Goal: Information Seeking & Learning: Check status

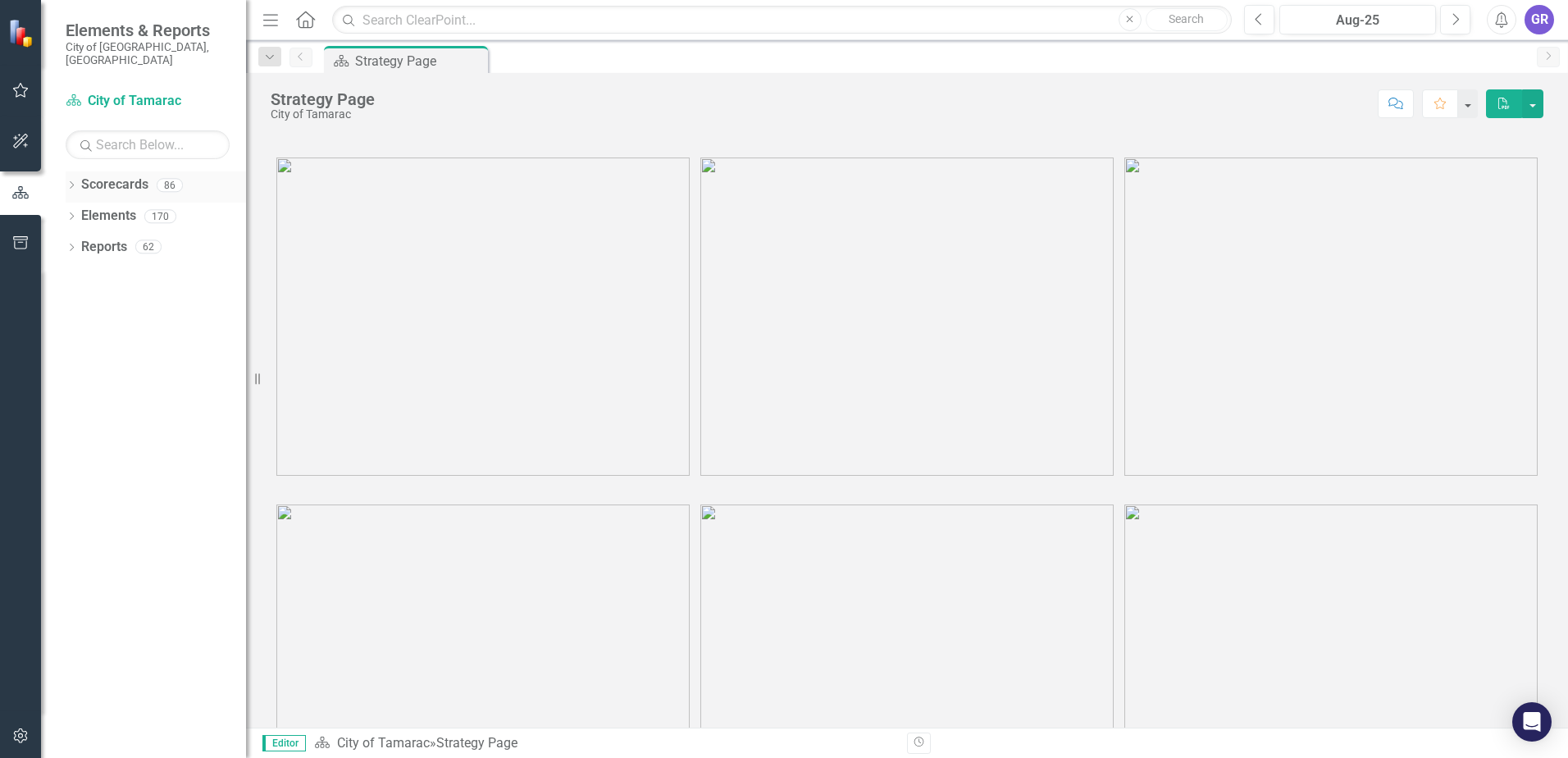
click at [71, 182] on icon "Dropdown" at bounding box center [71, 186] width 11 height 9
click at [80, 211] on icon "Dropdown" at bounding box center [80, 216] width 12 height 10
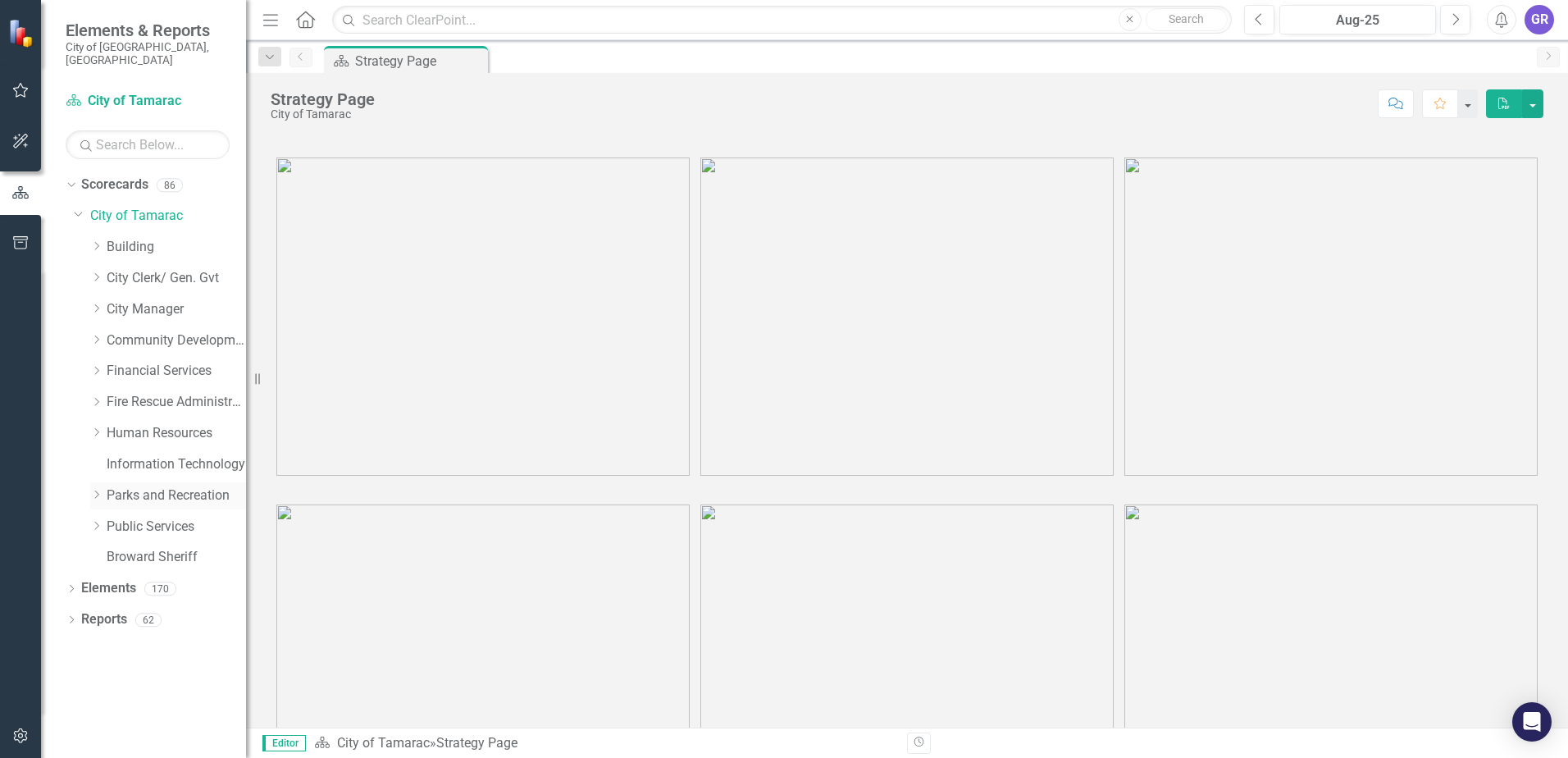
click at [95, 490] on icon "Dropdown" at bounding box center [96, 495] width 12 height 10
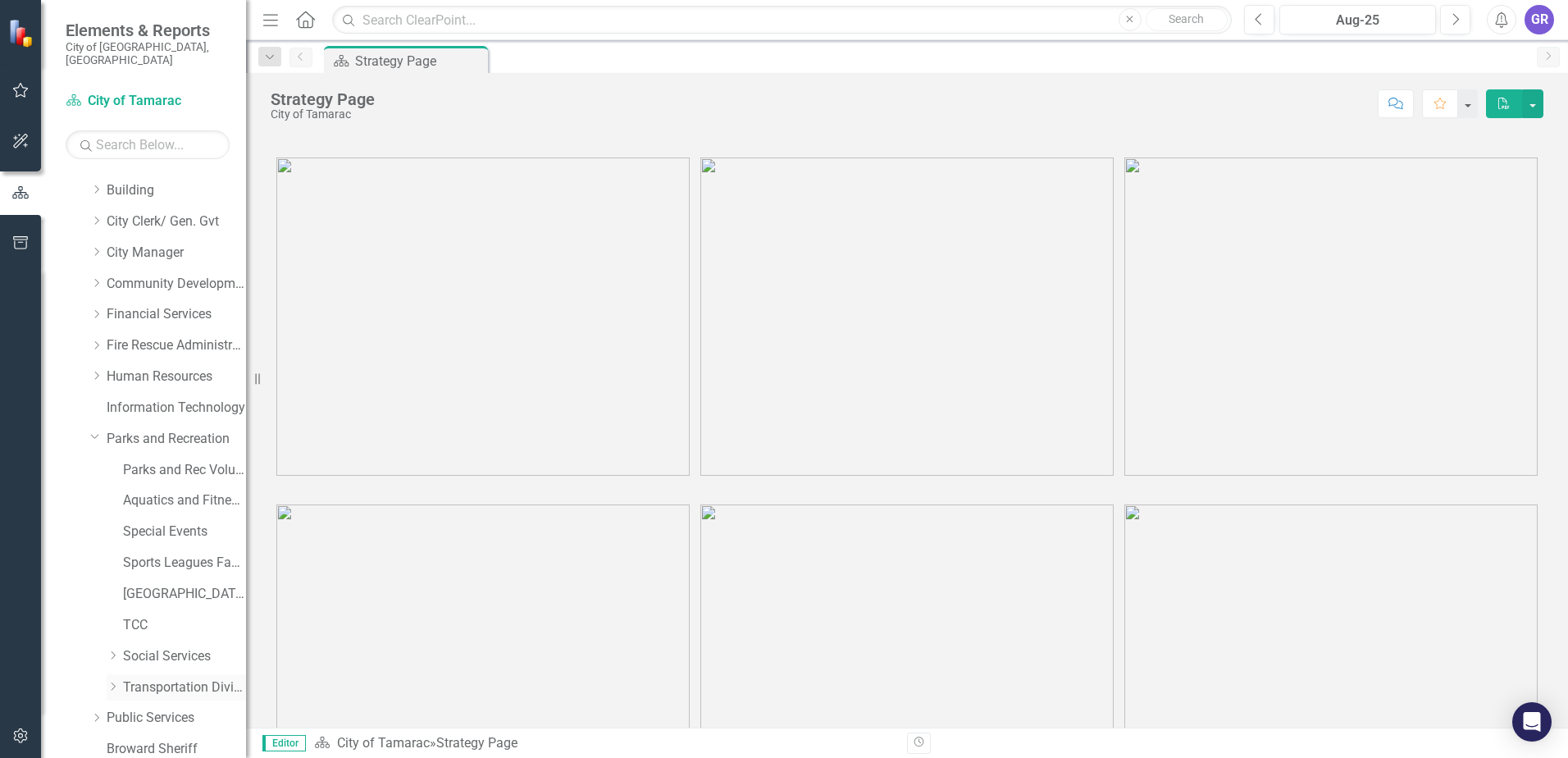
scroll to position [114, 0]
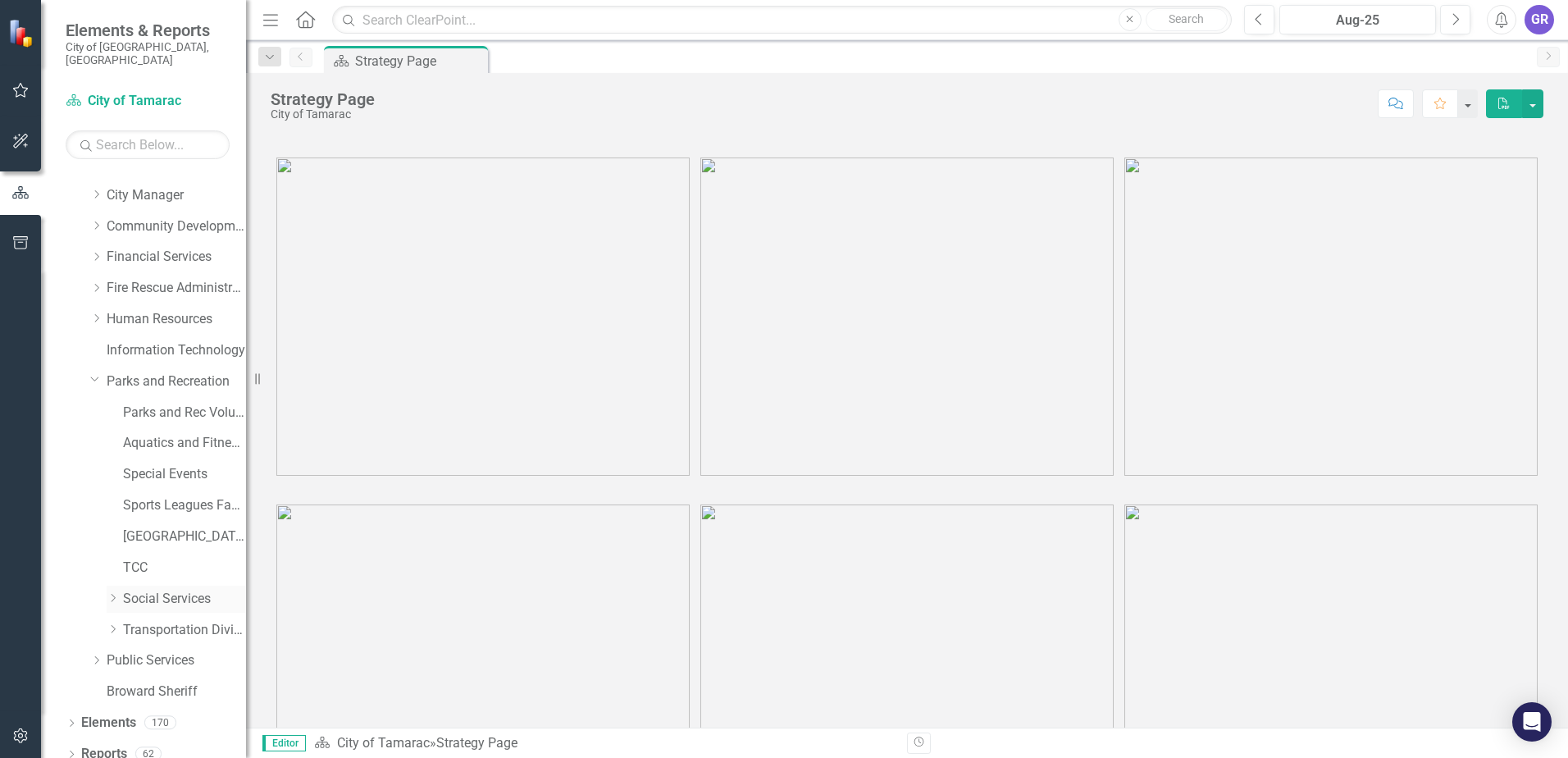
click at [157, 590] on link "Social Services" at bounding box center [184, 599] width 123 height 19
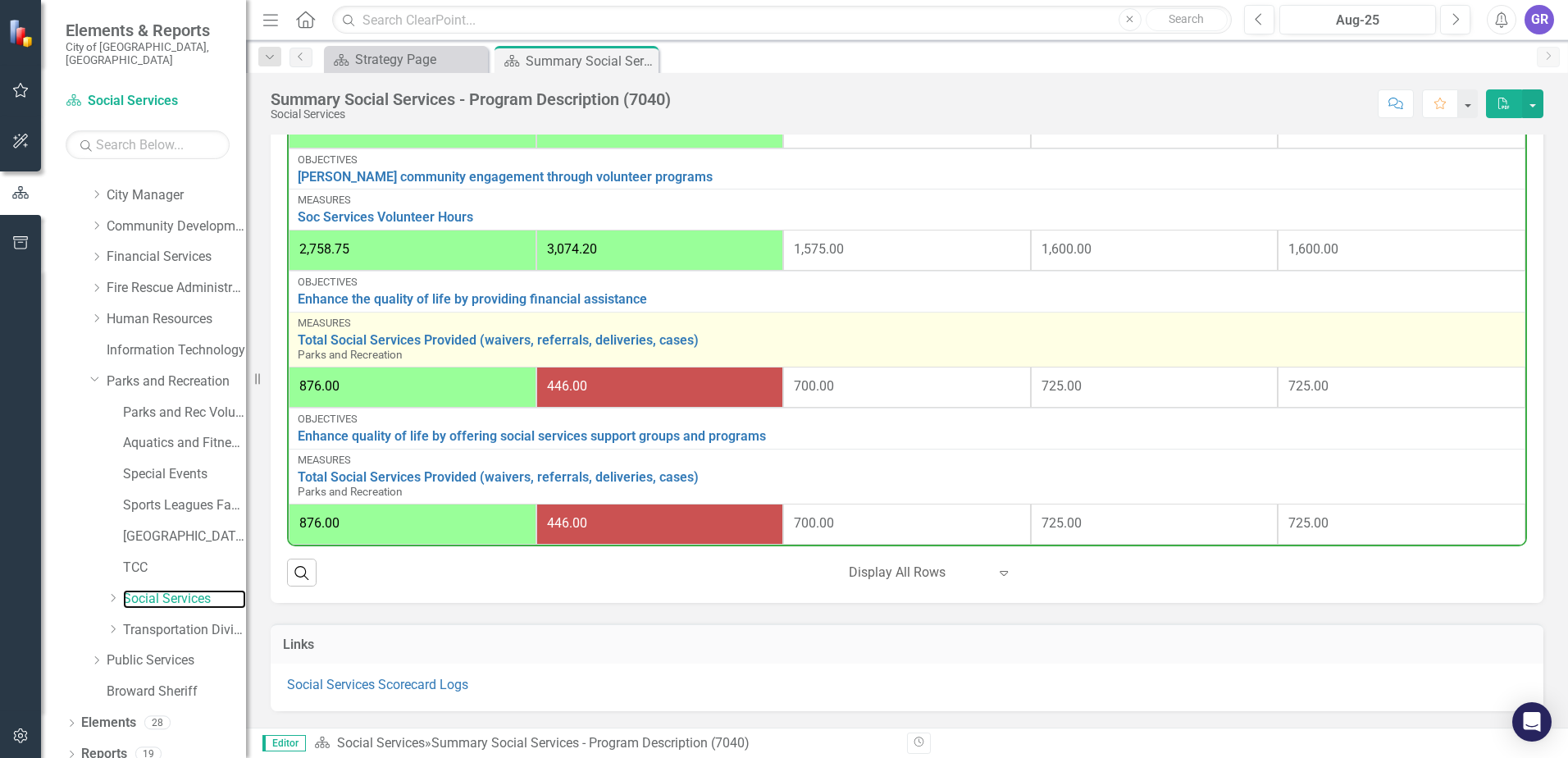
scroll to position [1066, 0]
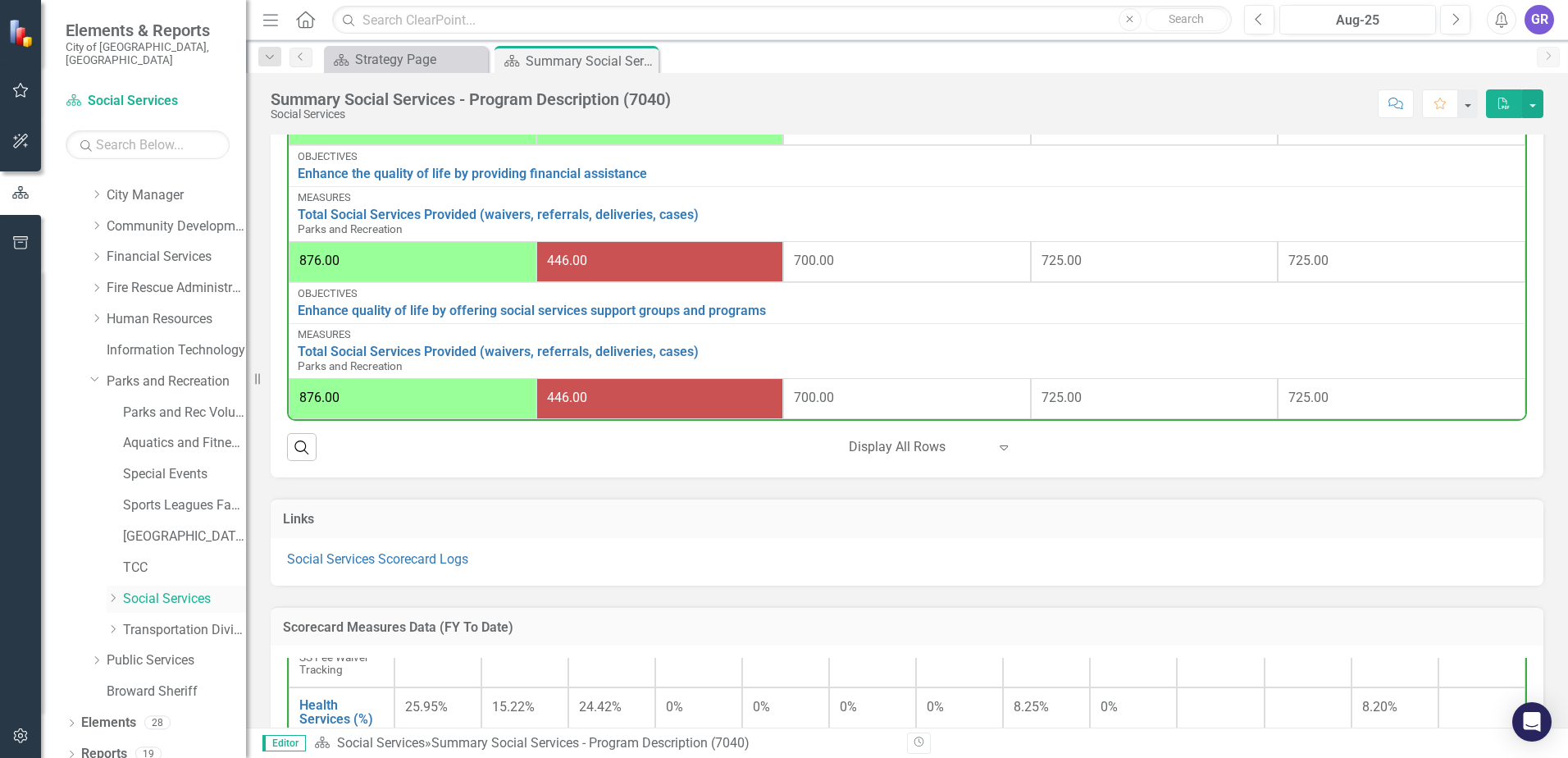
click at [171, 590] on link "Social Services" at bounding box center [184, 599] width 123 height 19
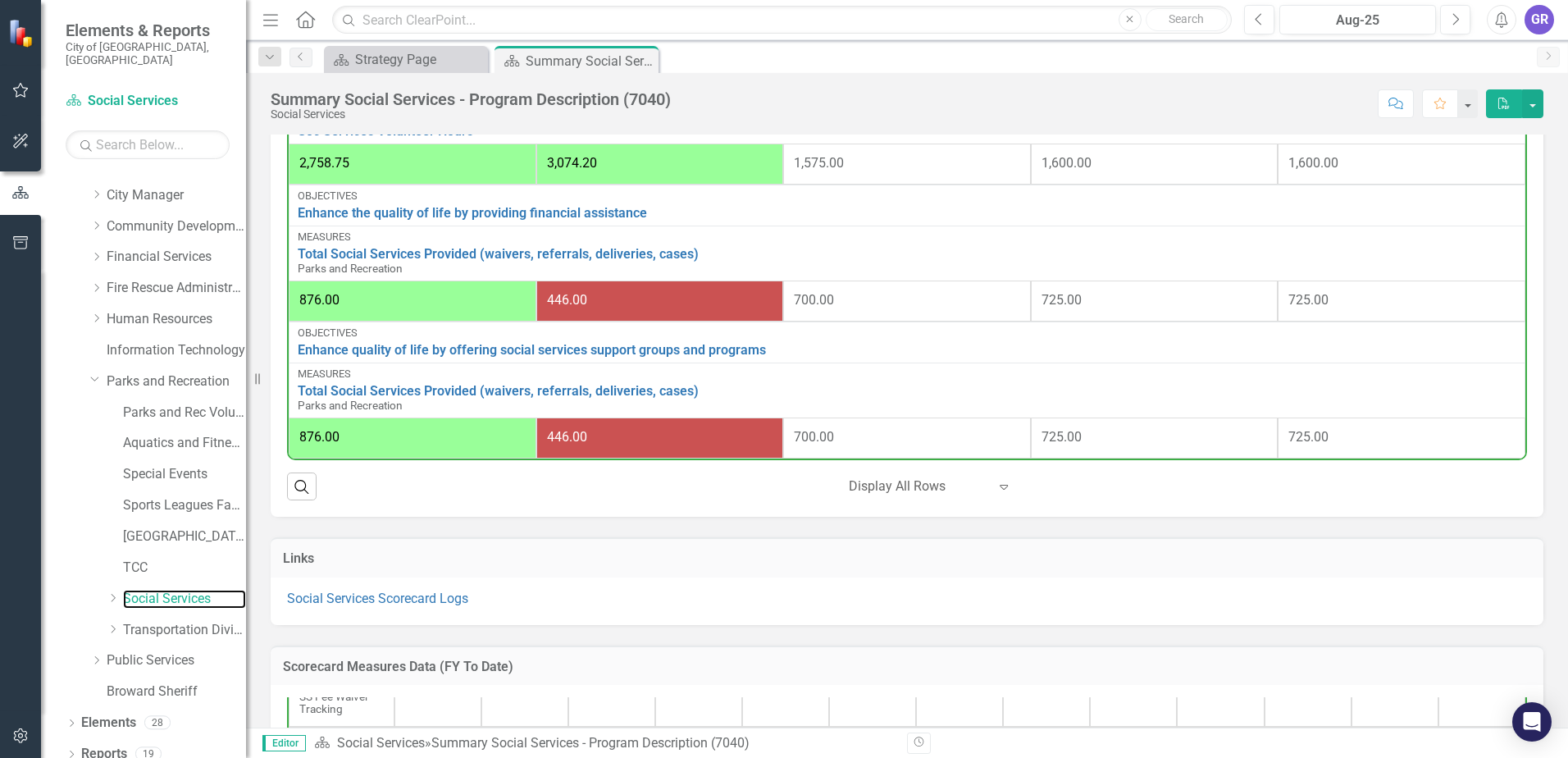
scroll to position [1014, 0]
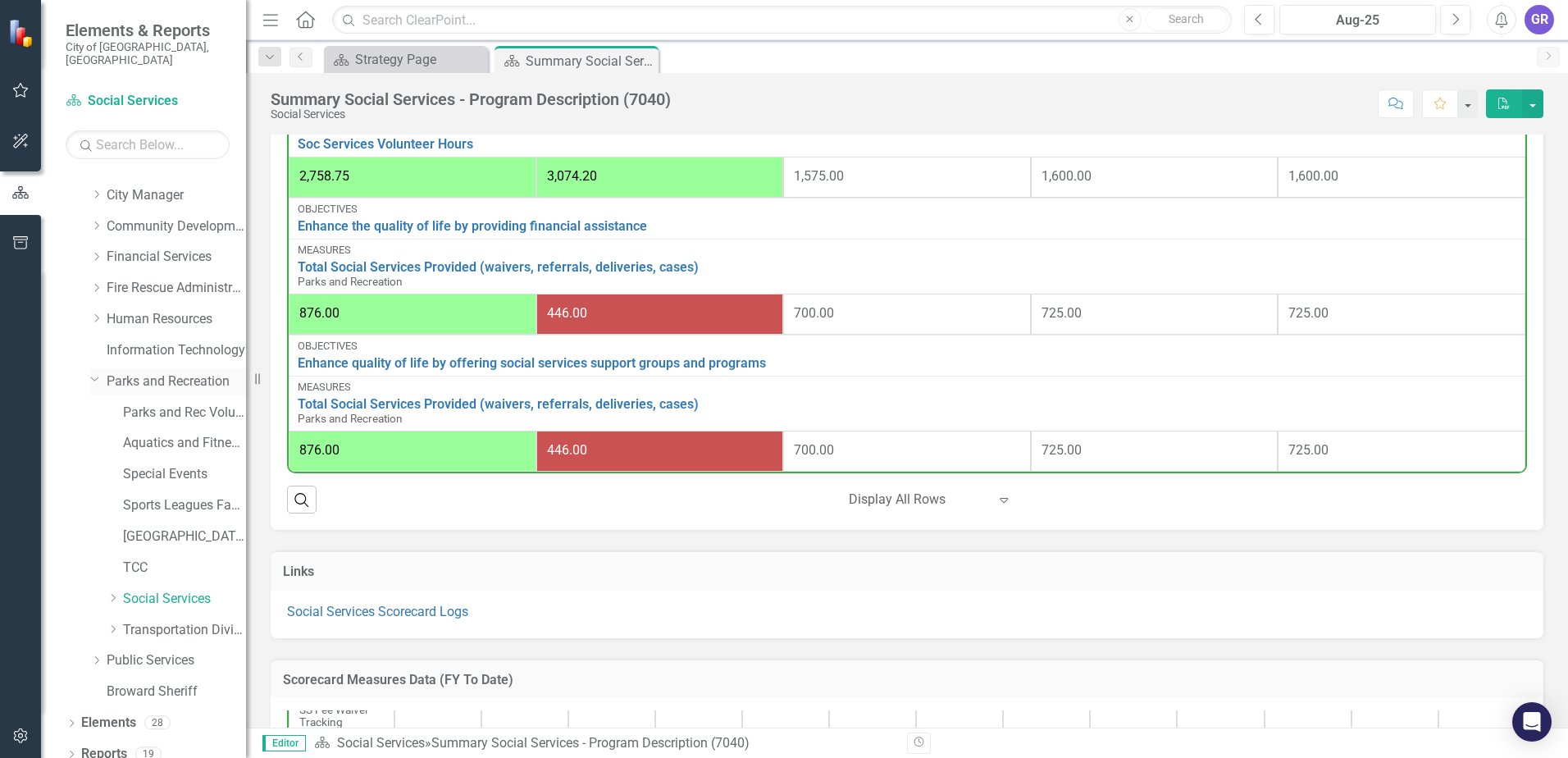
click at [170, 372] on link "Parks and Recreation" at bounding box center [176, 381] width 139 height 19
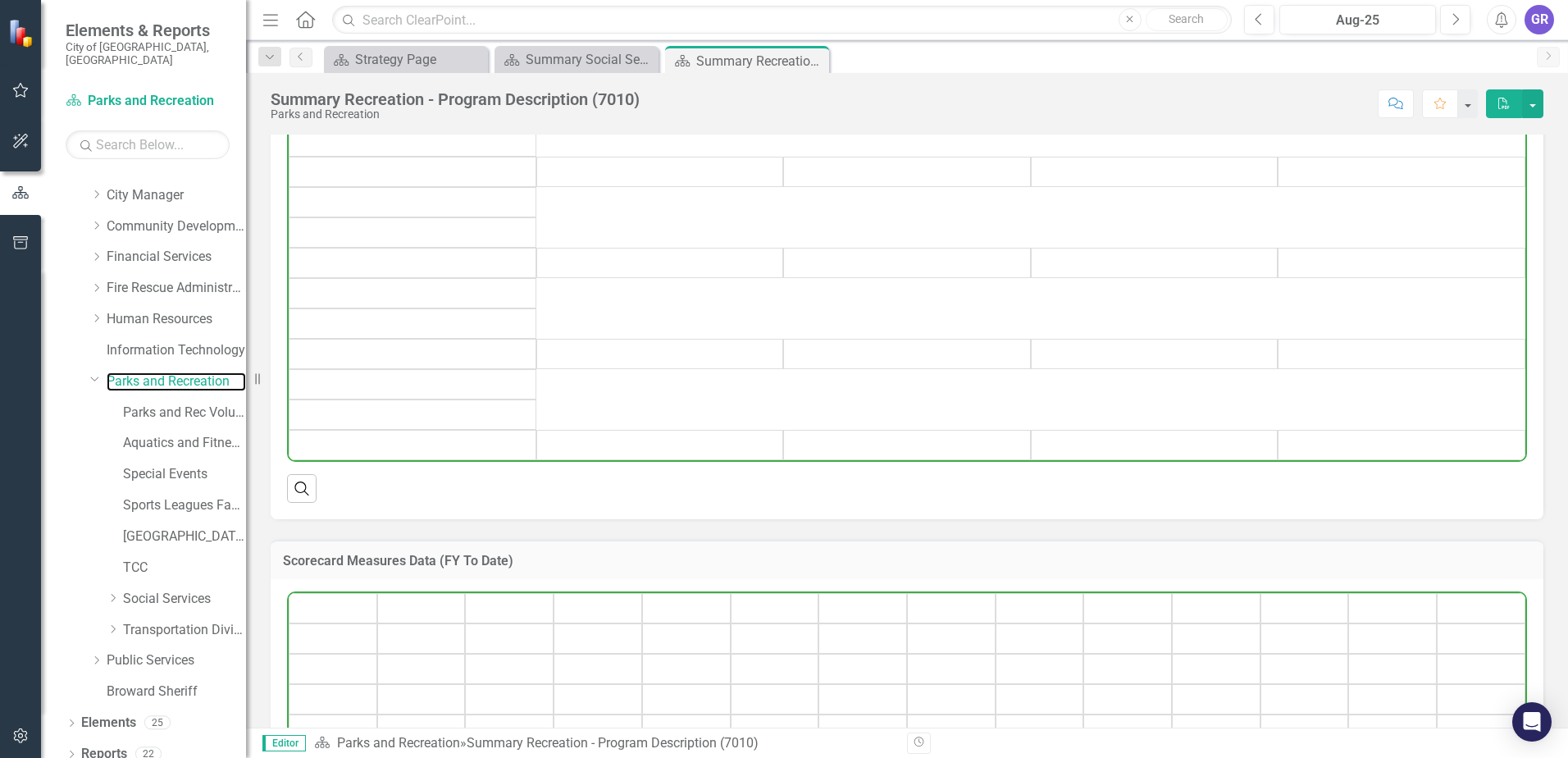
scroll to position [587, 0]
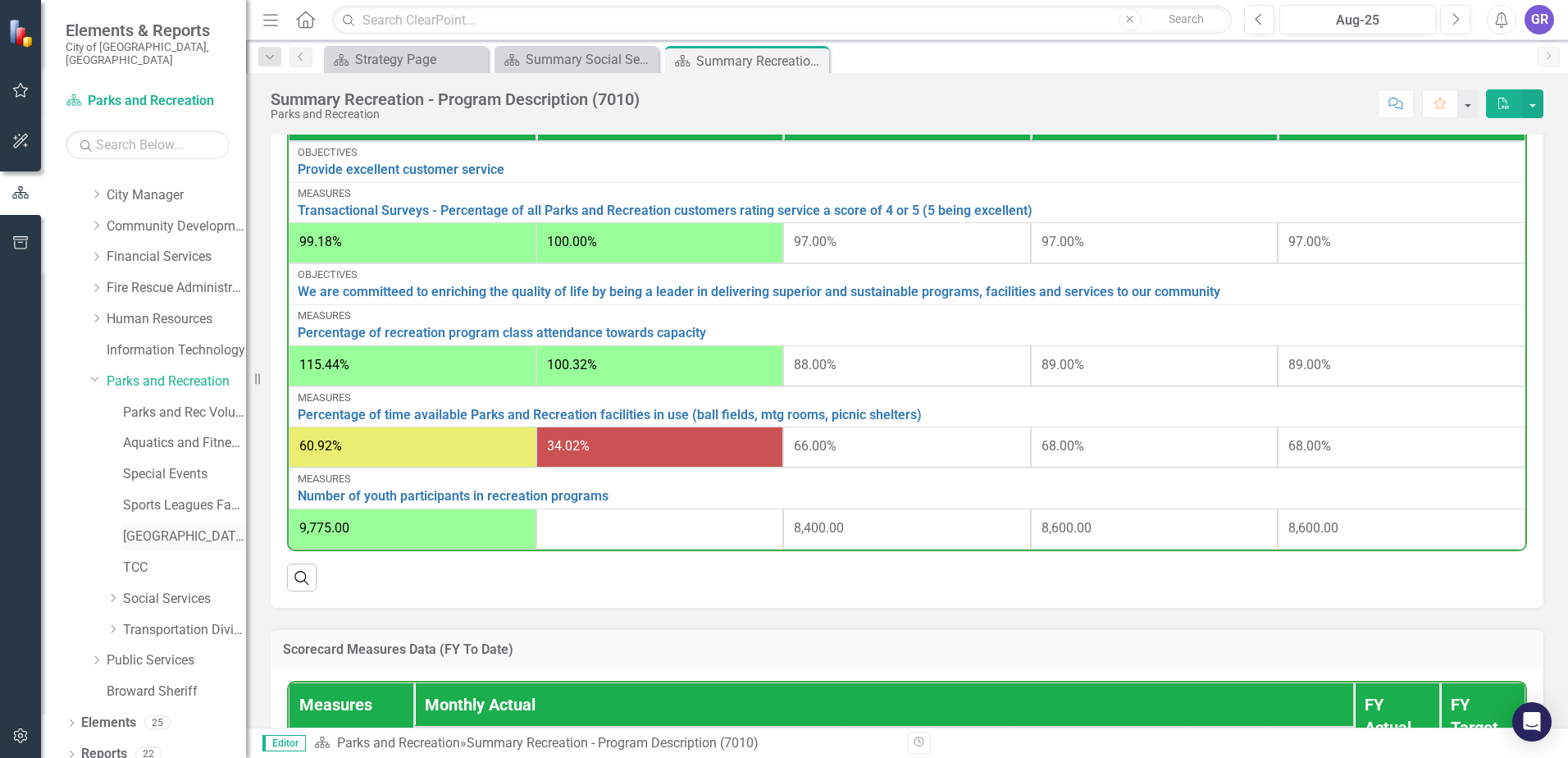
click at [180, 527] on link "[GEOGRAPHIC_DATA]" at bounding box center [184, 536] width 123 height 19
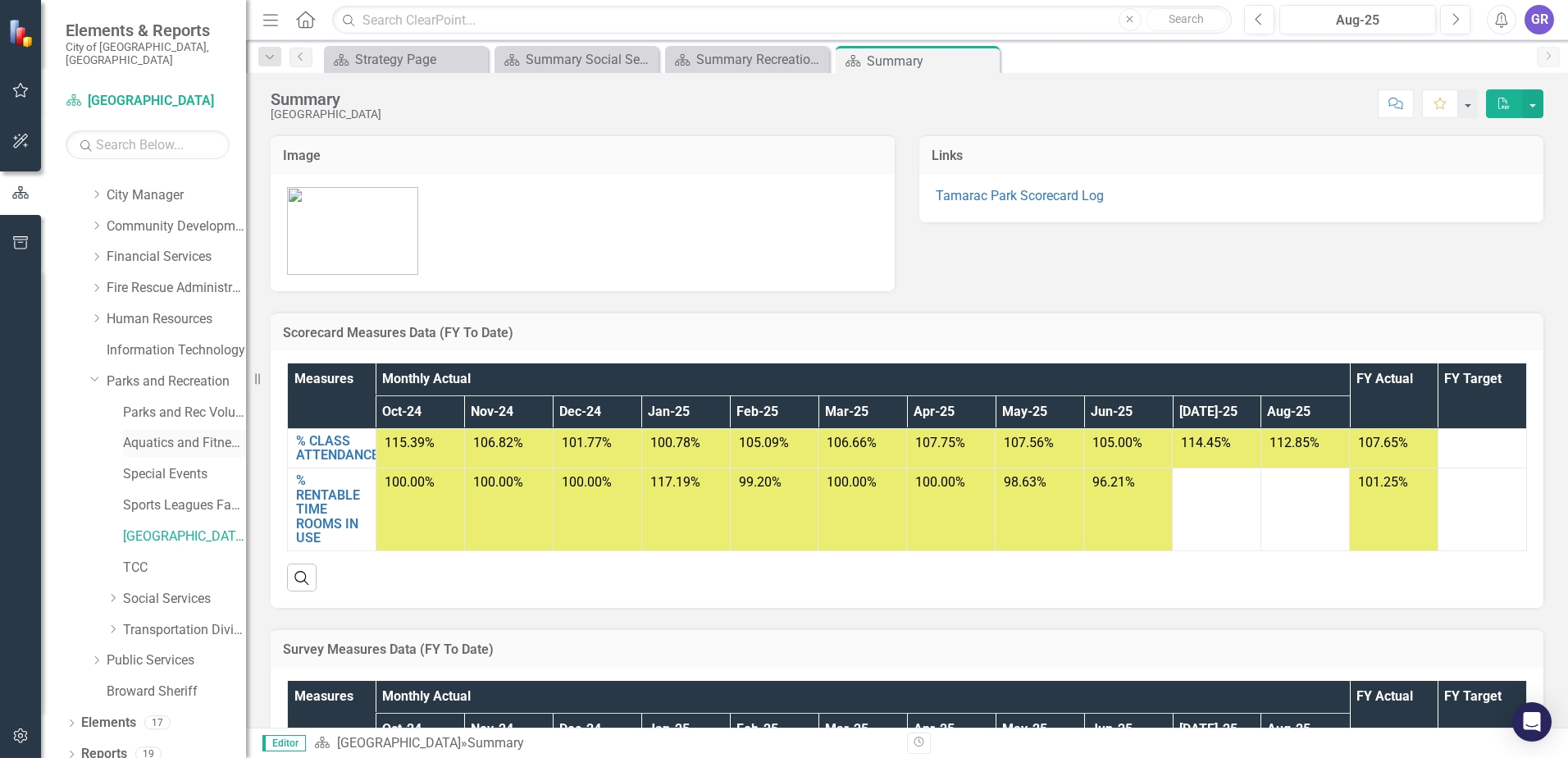
click at [163, 434] on link "Aquatics and Fitness Center" at bounding box center [184, 443] width 123 height 19
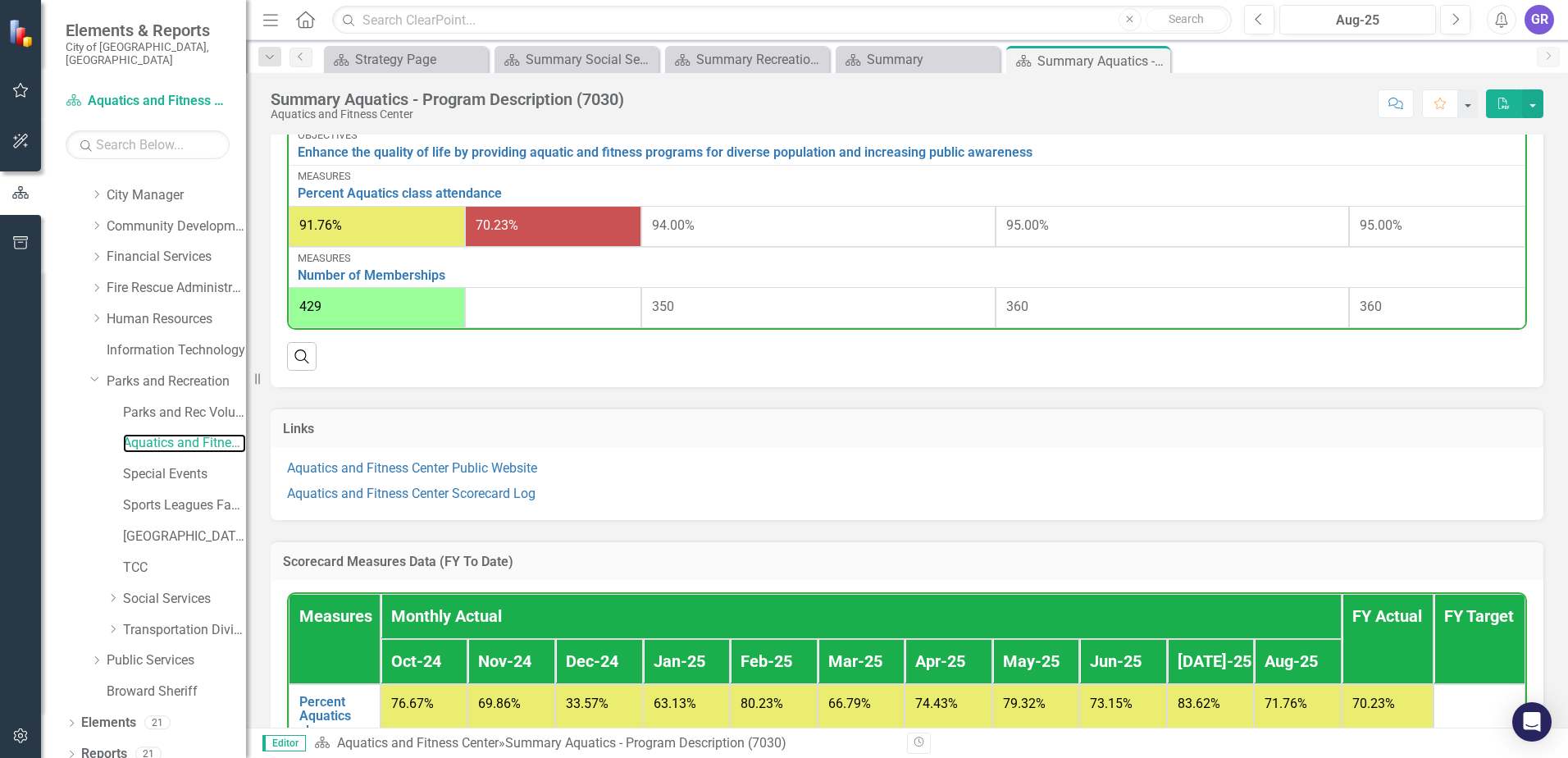
scroll to position [738, 0]
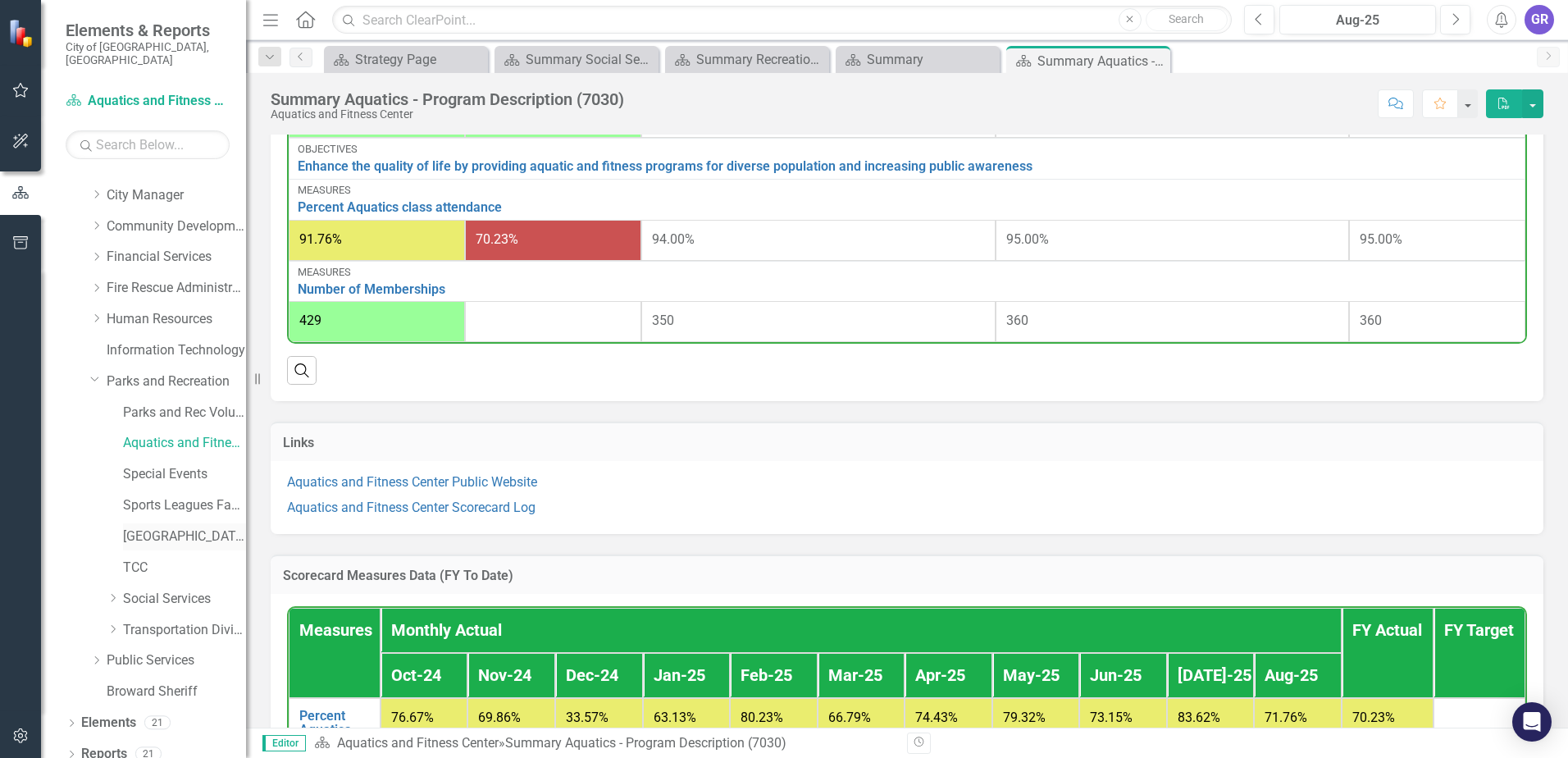
drag, startPoint x: 185, startPoint y: 523, endPoint x: 213, endPoint y: 515, distance: 28.9
click at [185, 527] on link "[GEOGRAPHIC_DATA]" at bounding box center [184, 536] width 123 height 19
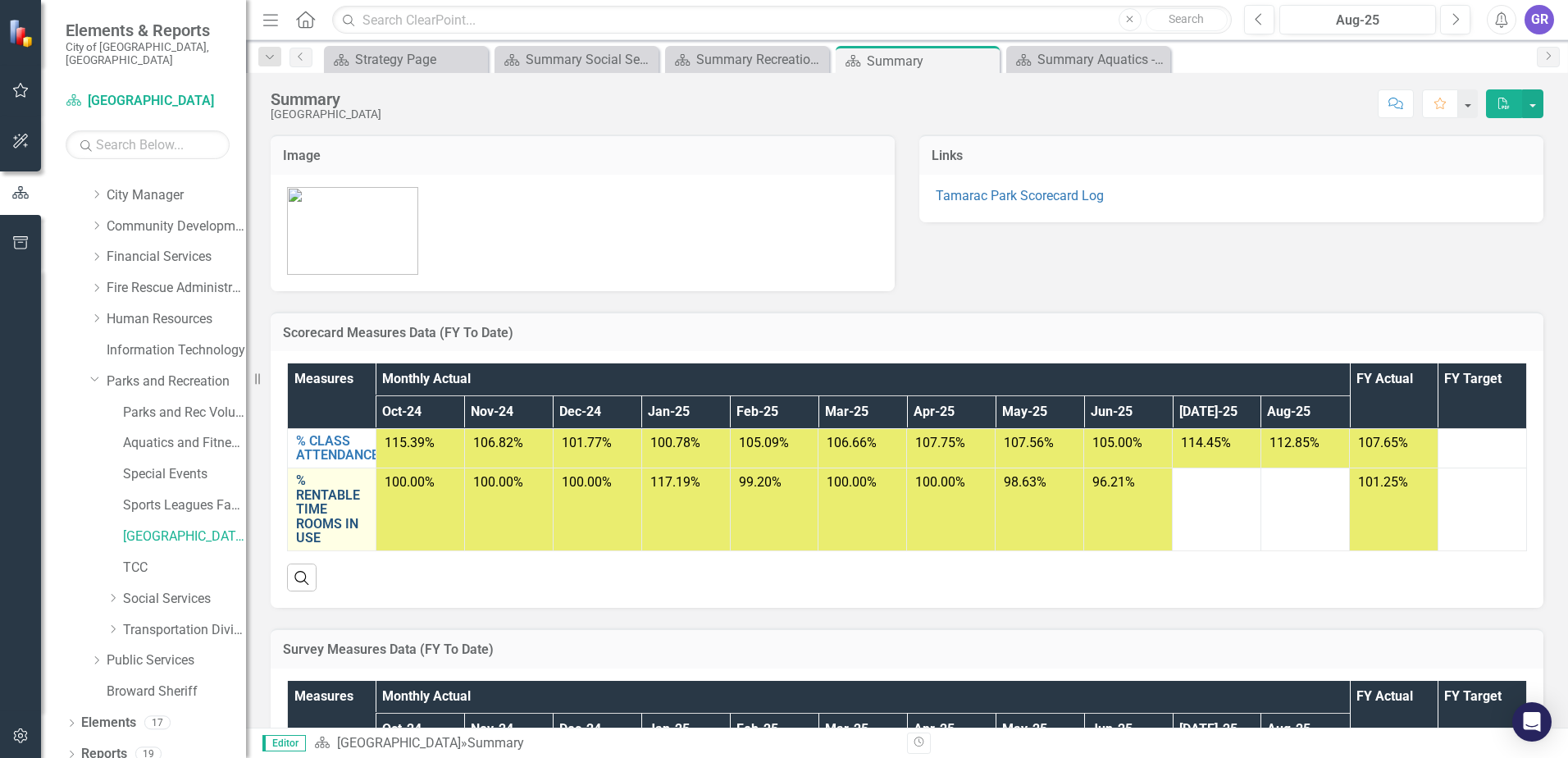
click at [324, 512] on link "% RENTABLE TIME ROOMS IN USE" at bounding box center [331, 509] width 71 height 72
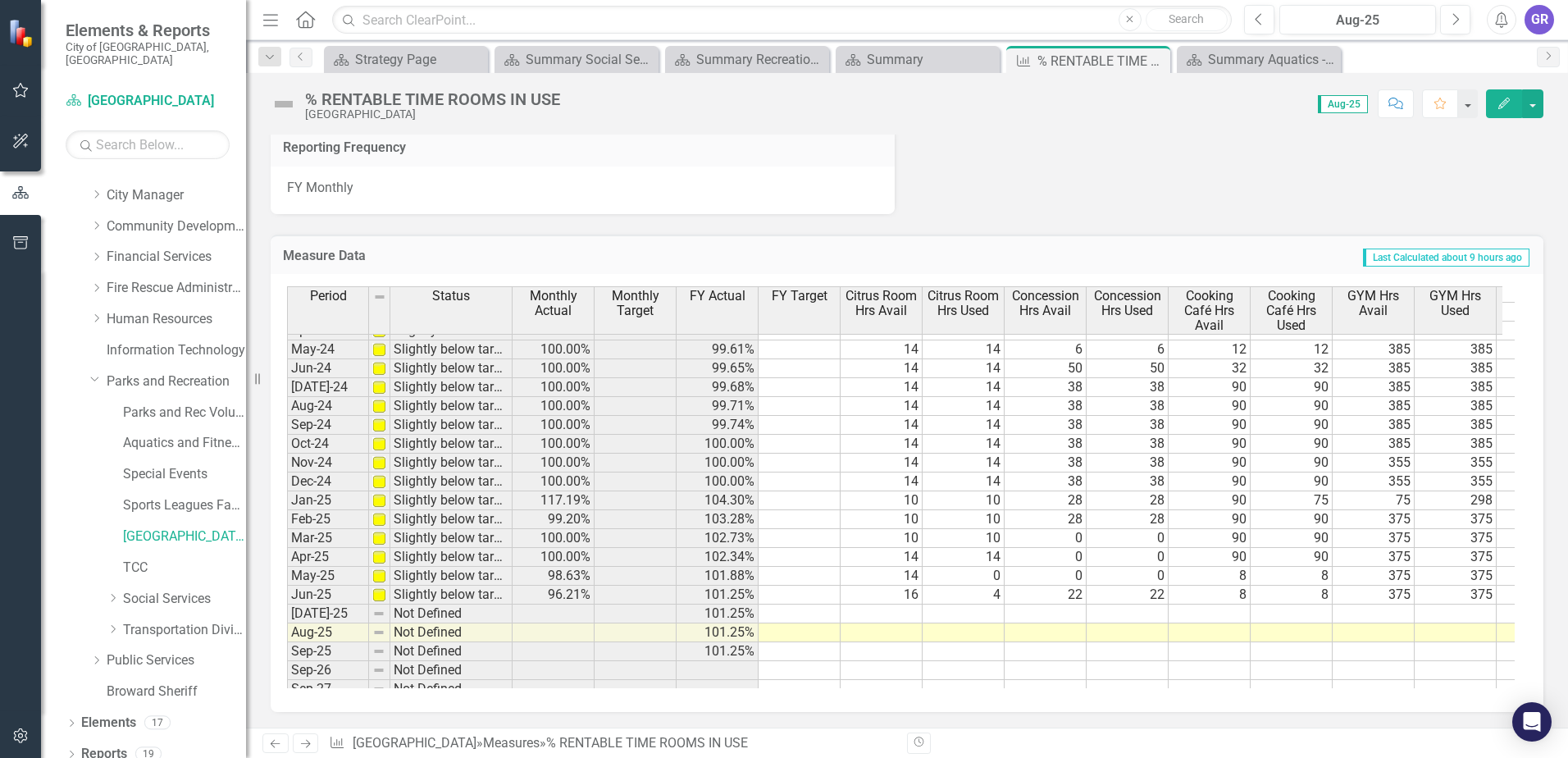
scroll to position [603, 0]
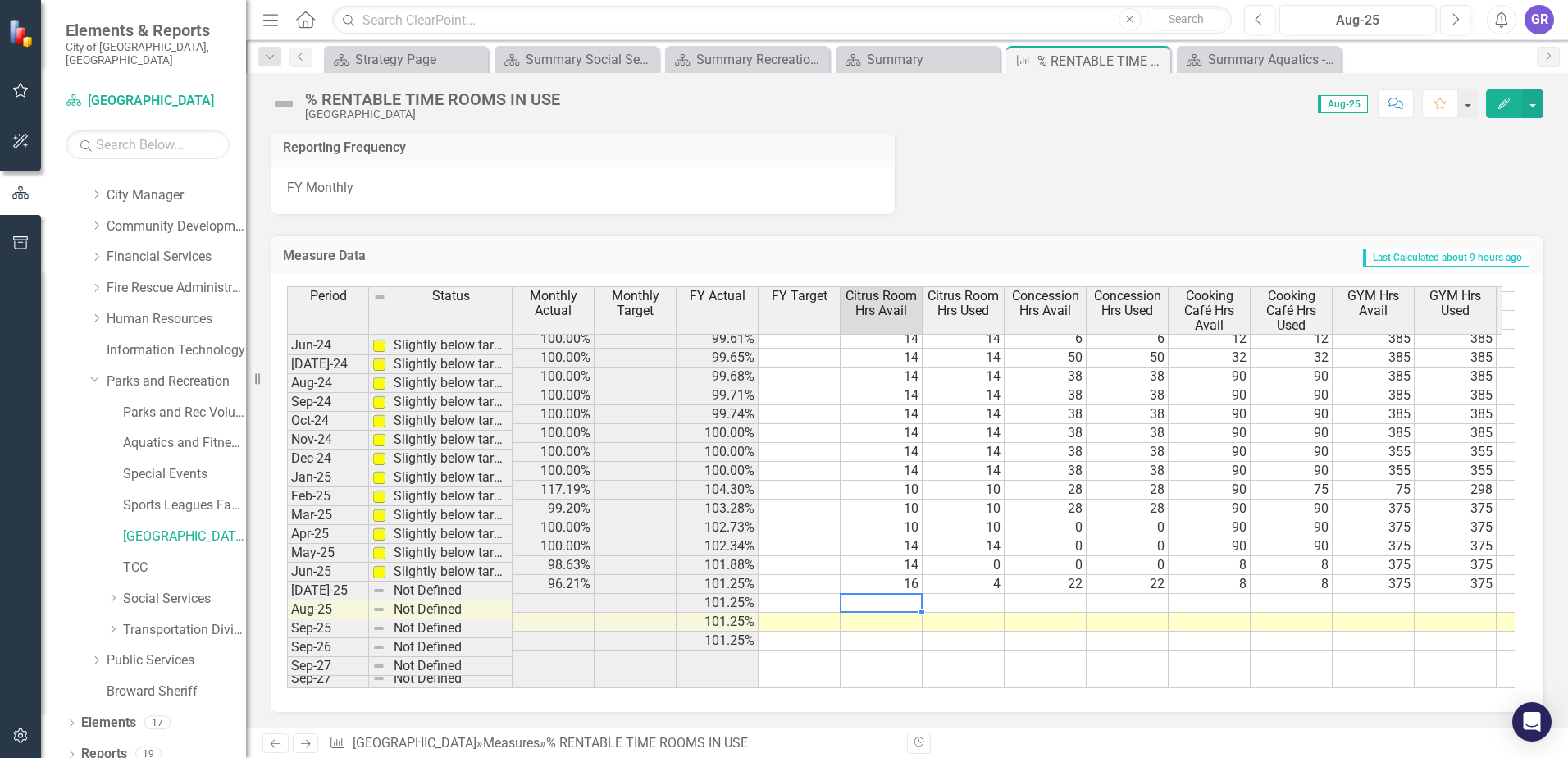
click at [904, 594] on td at bounding box center [882, 603] width 82 height 19
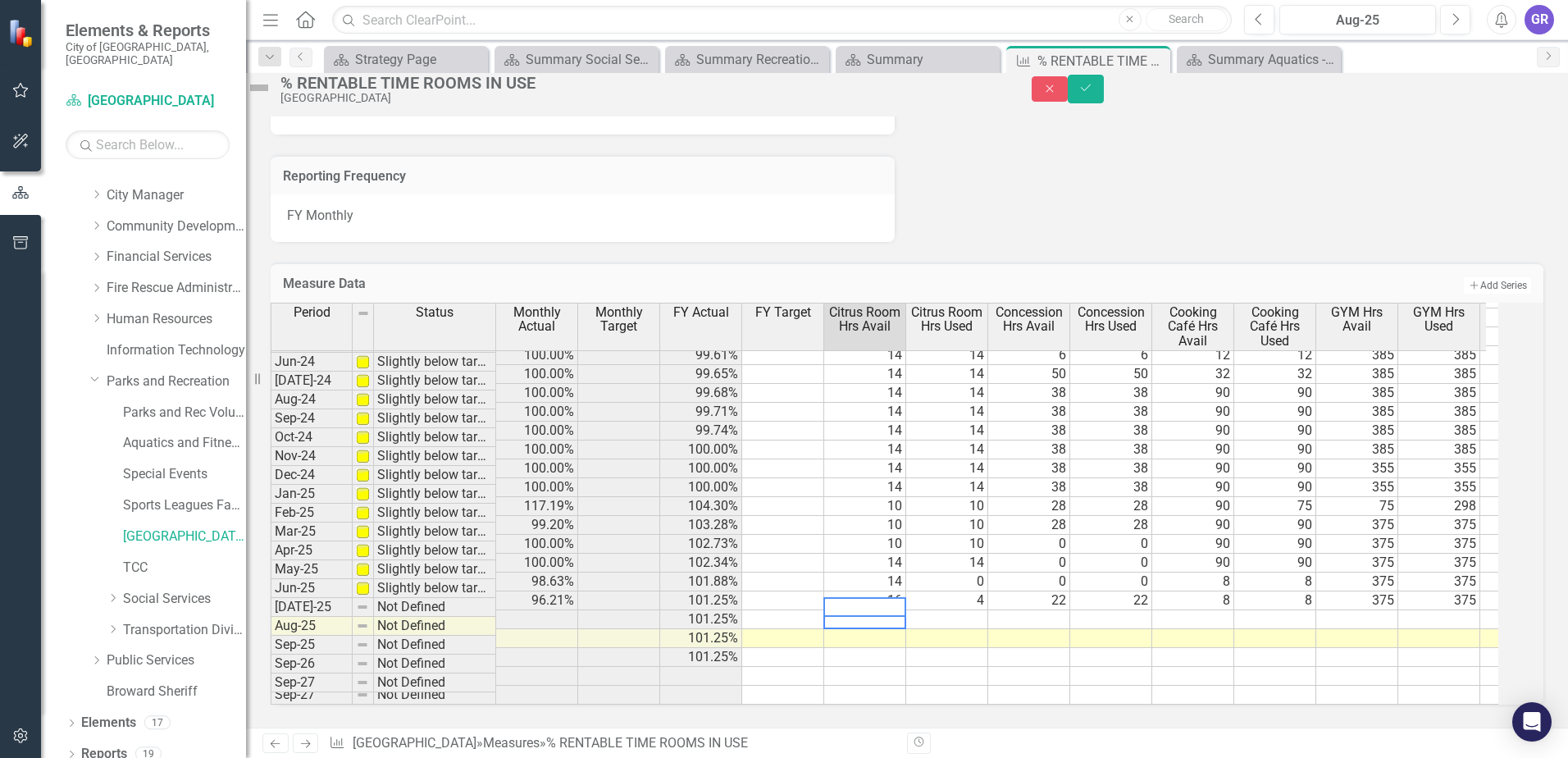
click at [904, 597] on textarea at bounding box center [865, 607] width 83 height 20
click at [978, 610] on td at bounding box center [947, 619] width 82 height 19
click at [162, 621] on link "Transportation Division" at bounding box center [184, 630] width 123 height 19
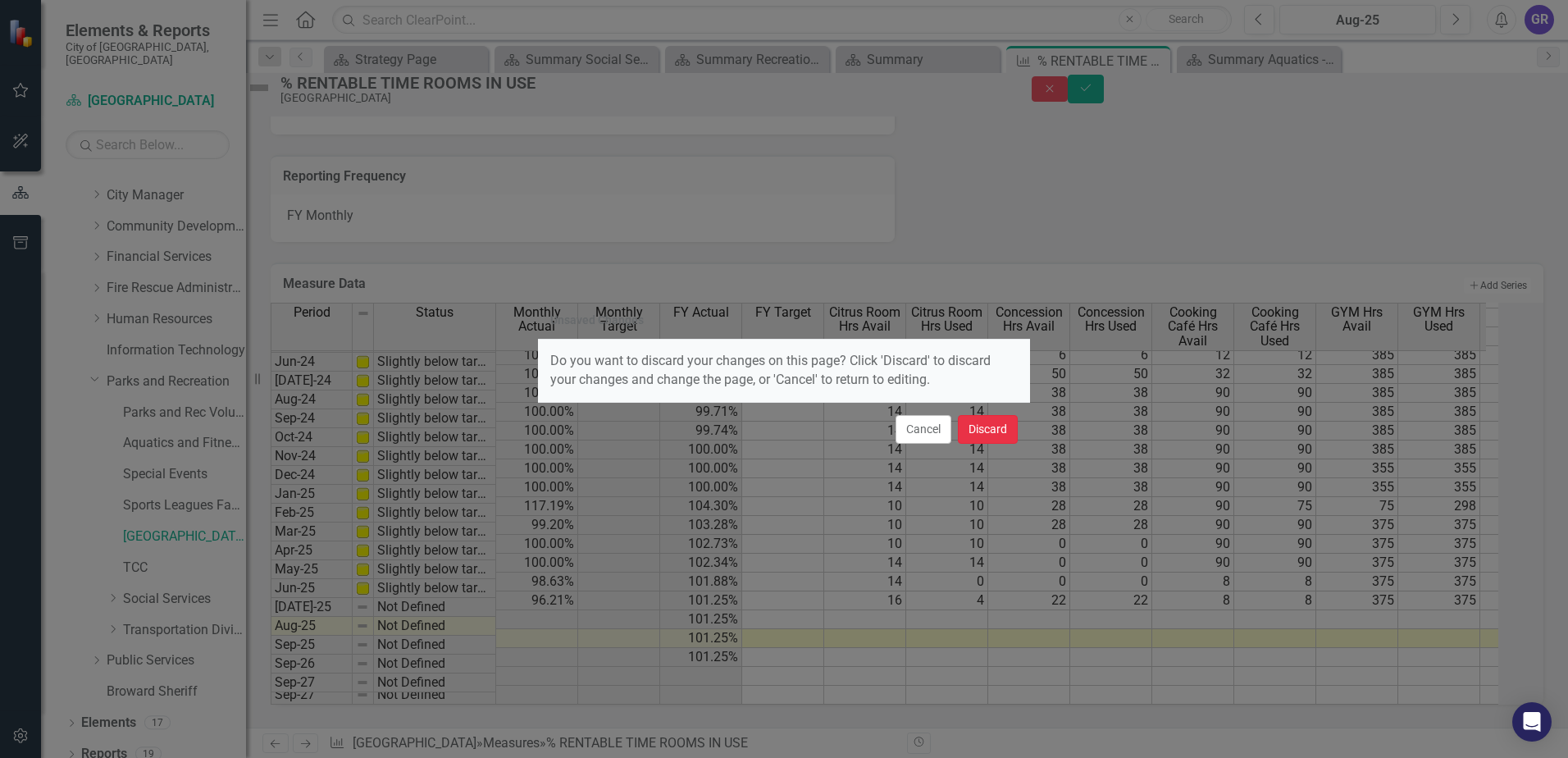
click at [990, 427] on button "Discard" at bounding box center [988, 429] width 60 height 29
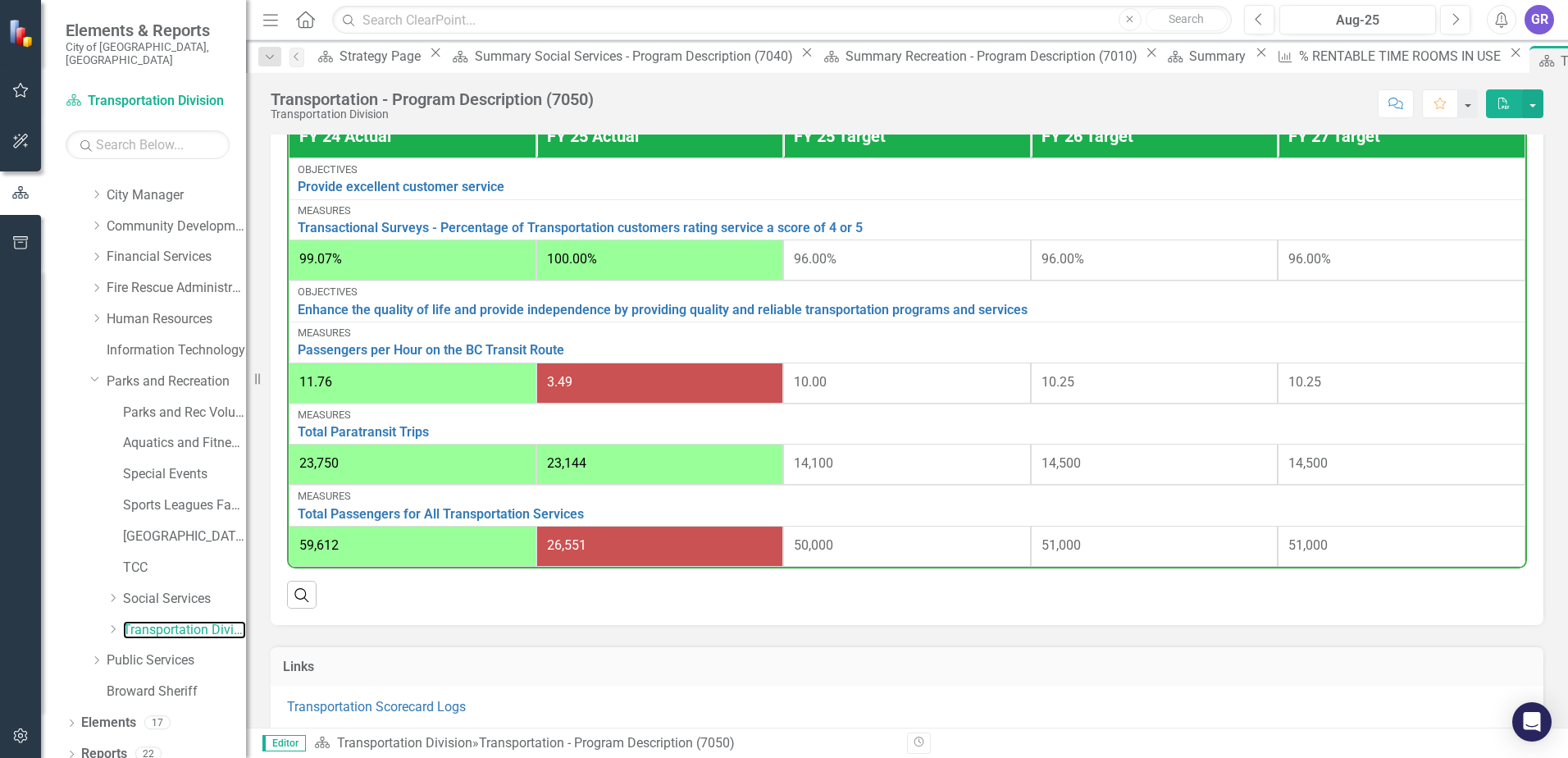
scroll to position [656, 0]
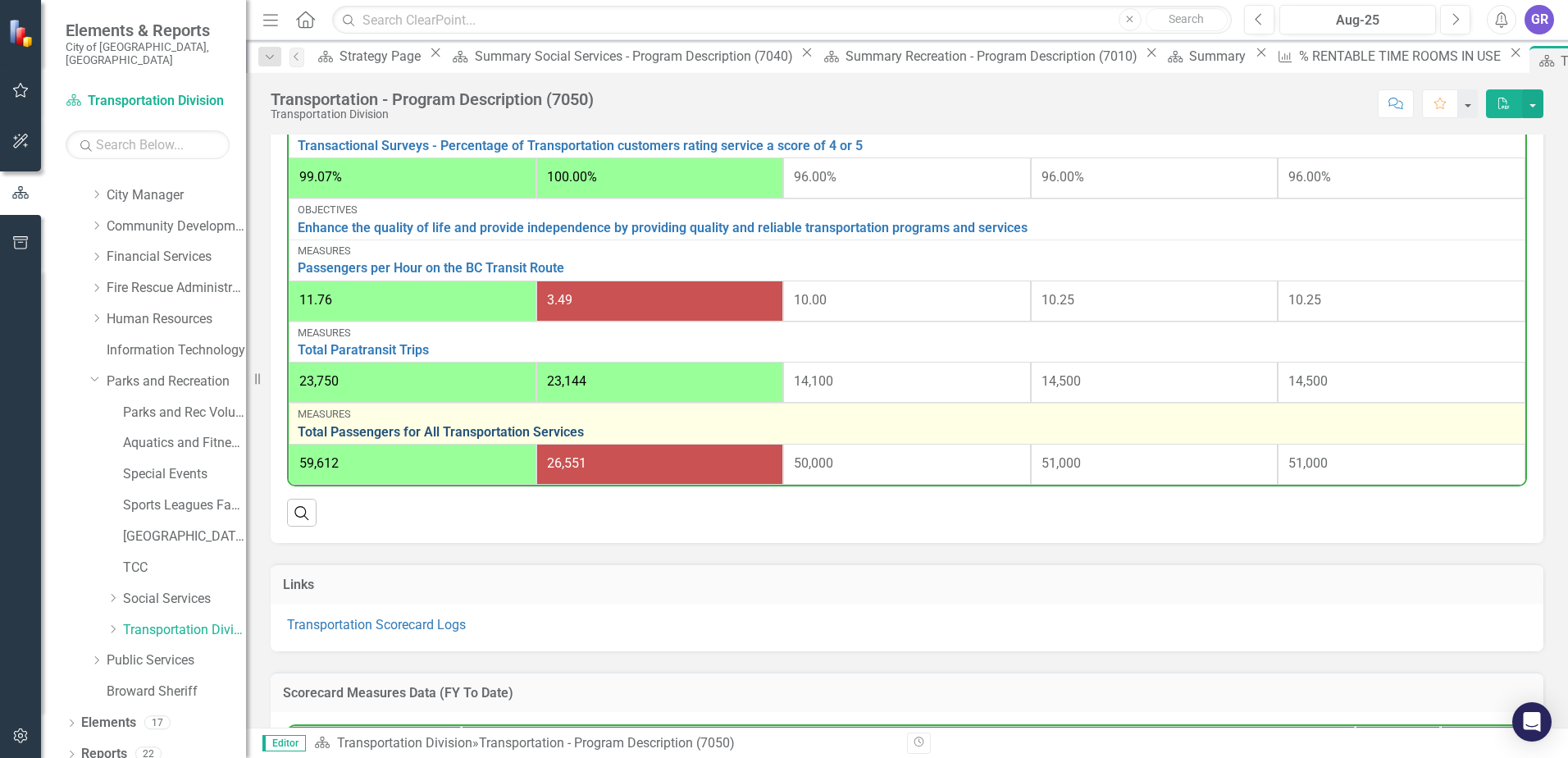
click at [533, 439] on link "Total Passengers for All Transportation Services" at bounding box center [907, 432] width 1219 height 15
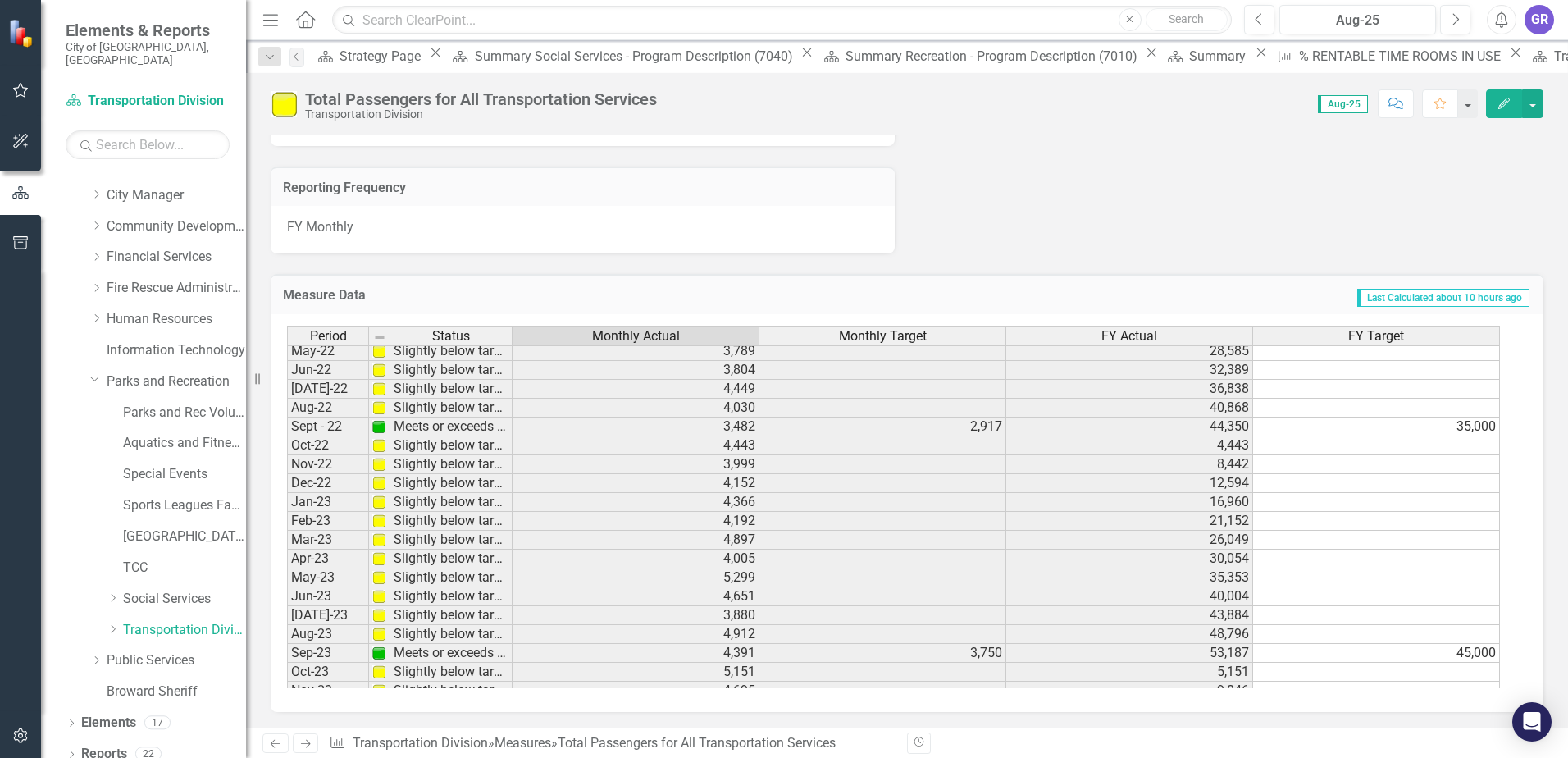
scroll to position [256, 0]
click at [660, 514] on td "4,815" at bounding box center [636, 514] width 247 height 19
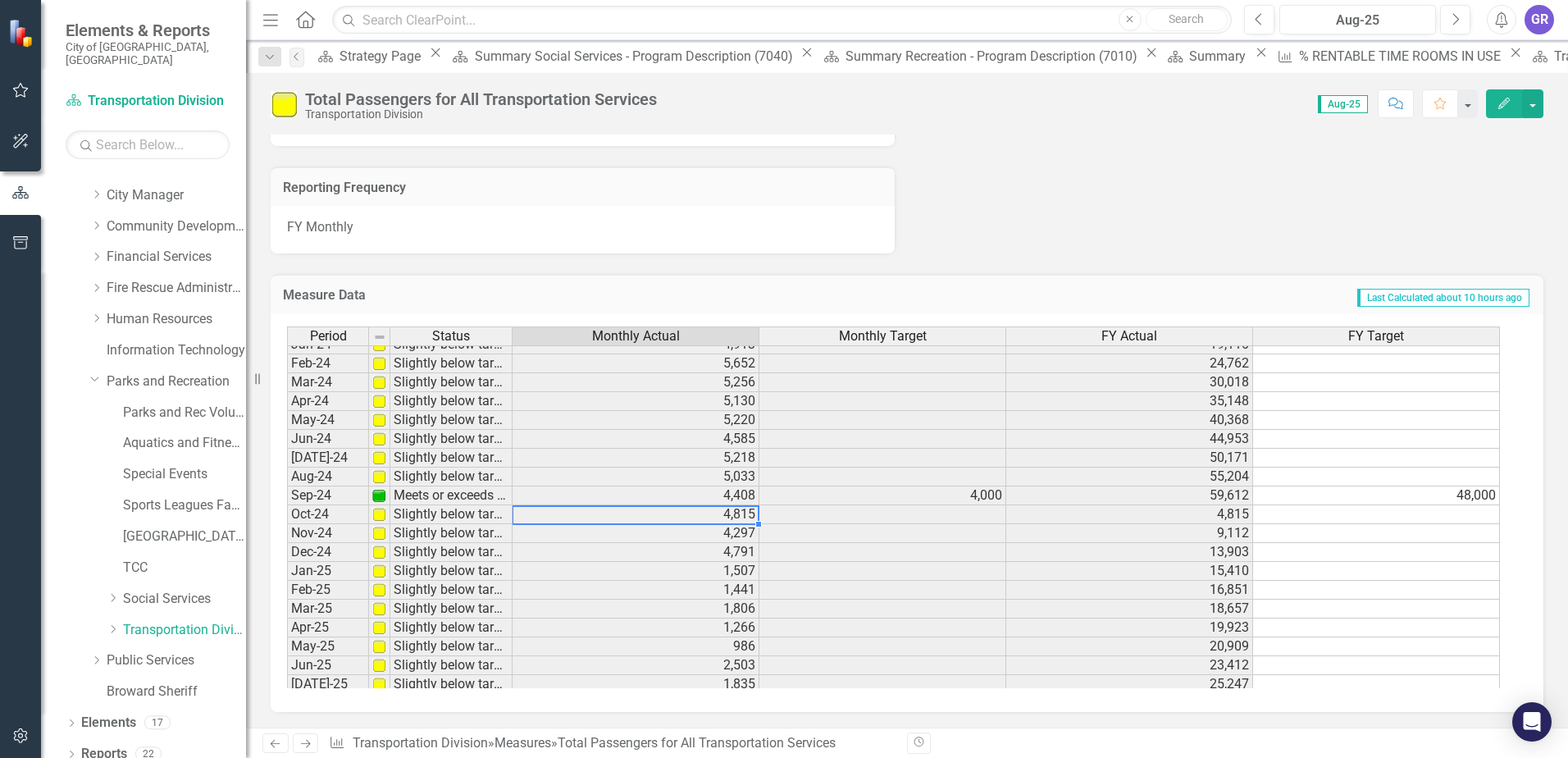
click at [1228, 518] on td "4,815" at bounding box center [1130, 514] width 247 height 19
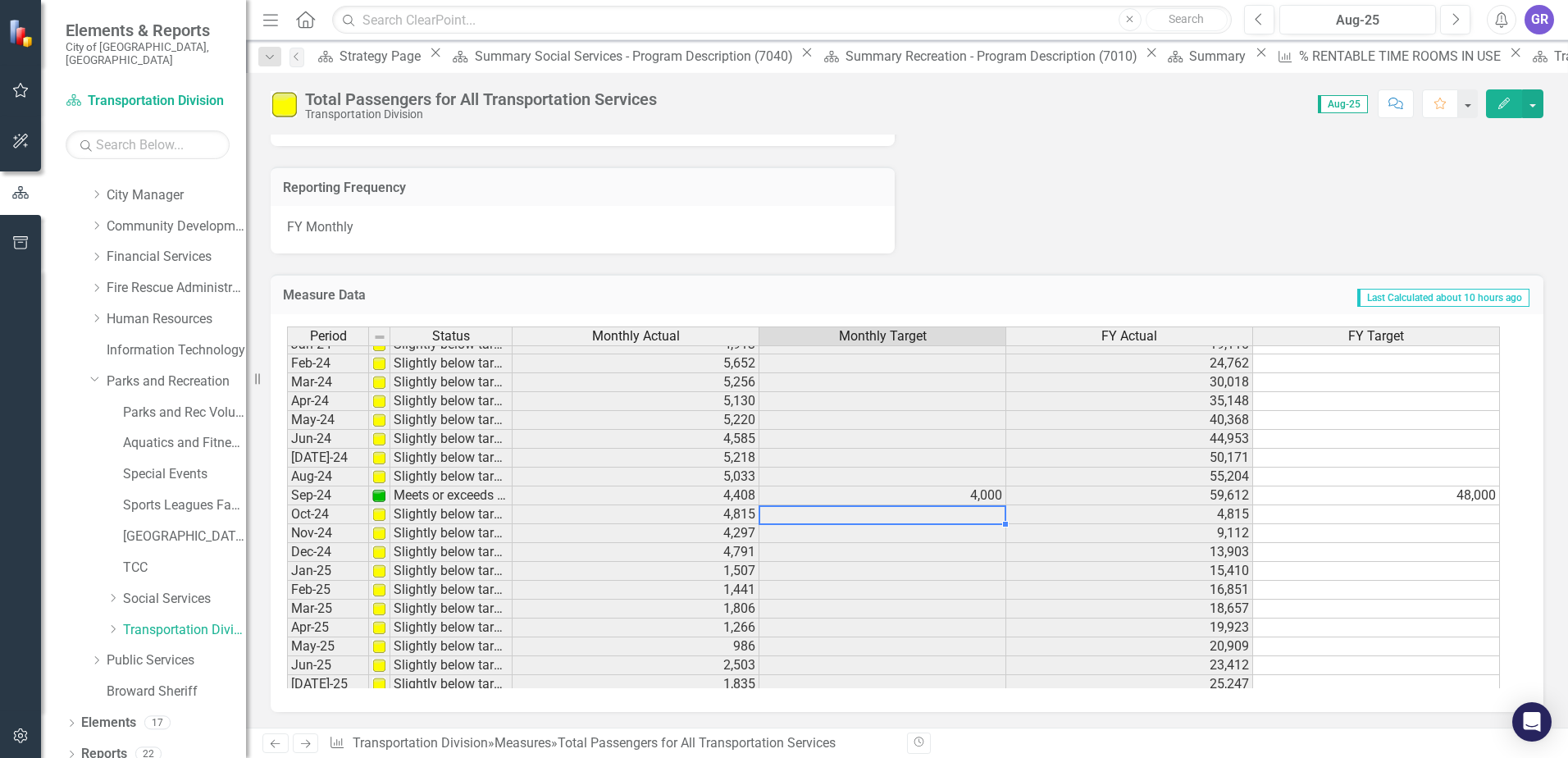
click at [287, 524] on div "Period Status Monthly Actual Monthly Target FY Actual FY Target Jan-23 Slightly…" at bounding box center [287, 429] width 0 height 681
click at [699, 522] on td "4,815" at bounding box center [636, 514] width 247 height 19
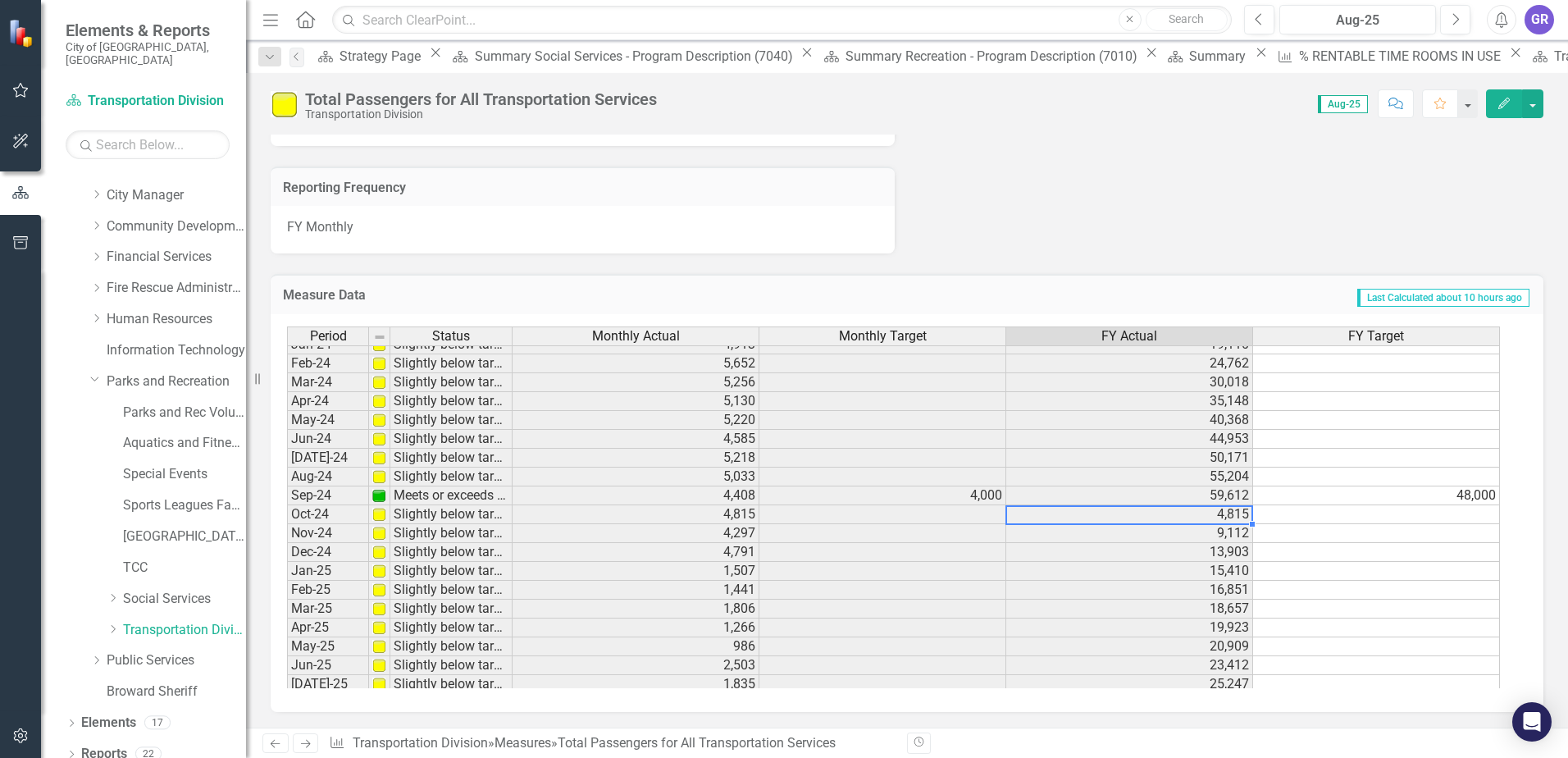
click at [1139, 513] on td "4,815" at bounding box center [1130, 514] width 247 height 19
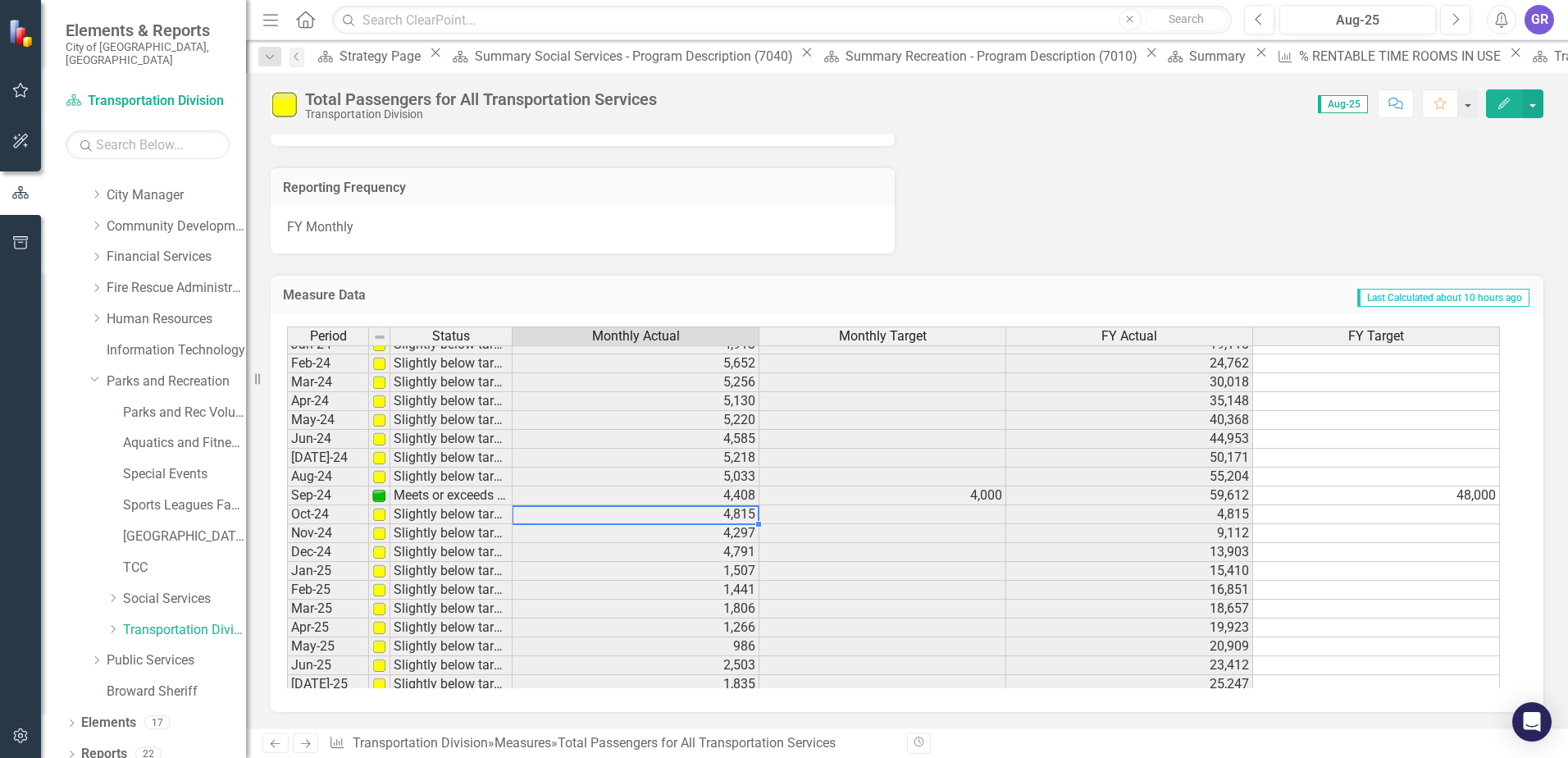
click at [287, 523] on div "Period Status Monthly Actual Monthly Target FY Actual FY Target Jan-23 Slightly…" at bounding box center [287, 429] width 0 height 681
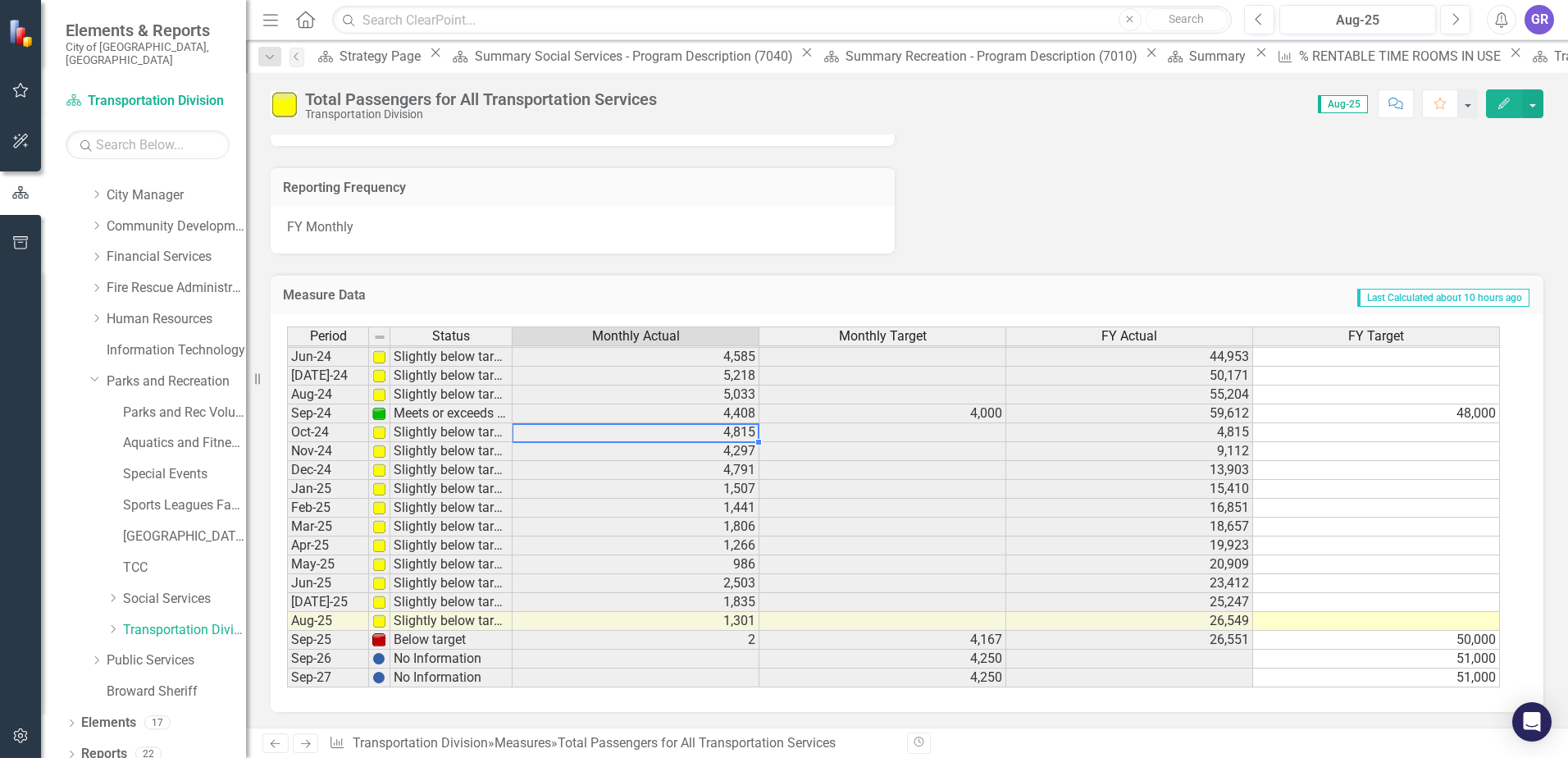
scroll to position [1686, 0]
click at [174, 496] on link "Sports Leagues Facilities Fields" at bounding box center [184, 505] width 123 height 19
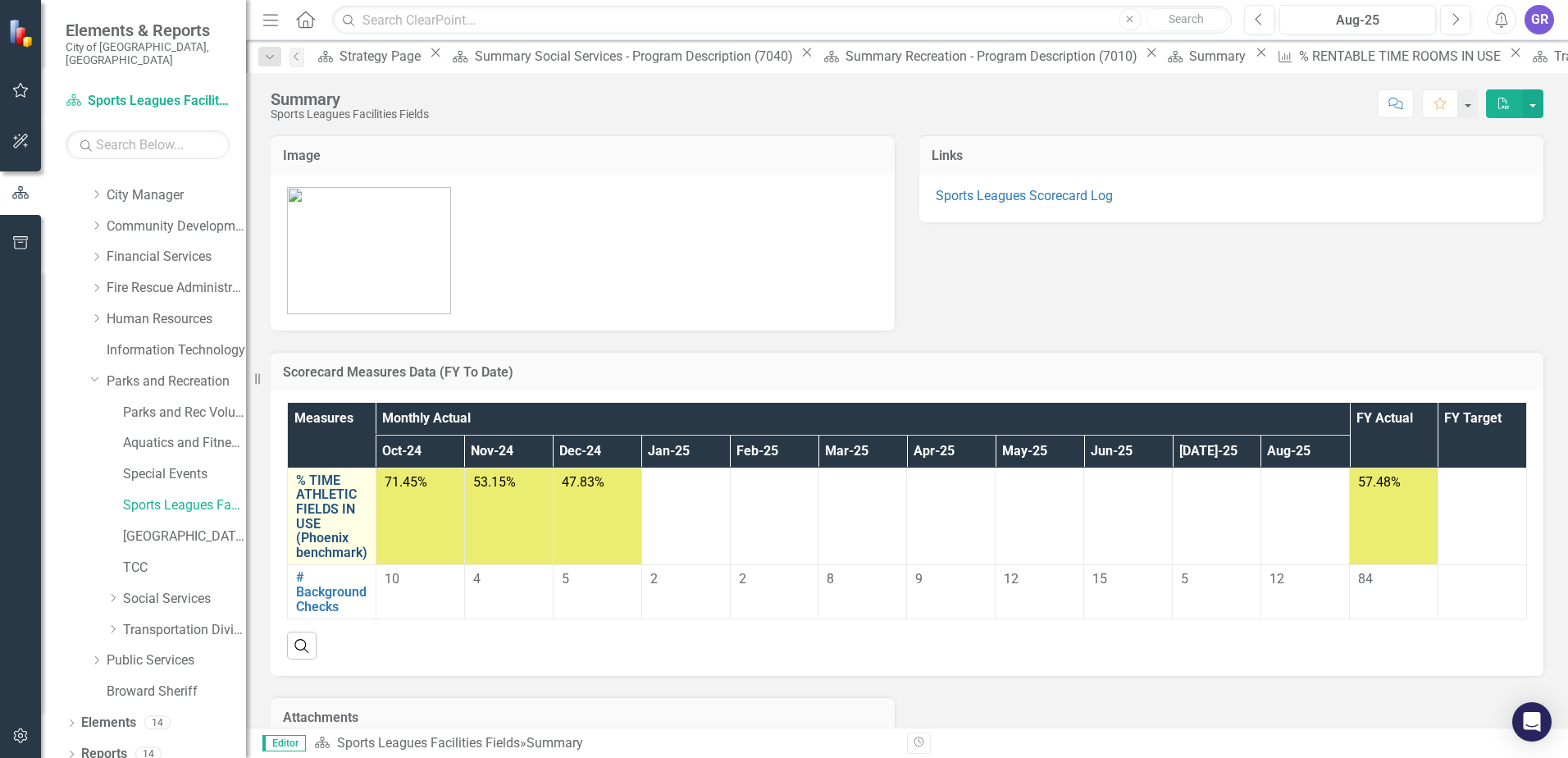
click at [327, 505] on link "% TIME ATHLETIC FIELDS IN USE (Phoenix benchmark)" at bounding box center [331, 516] width 71 height 87
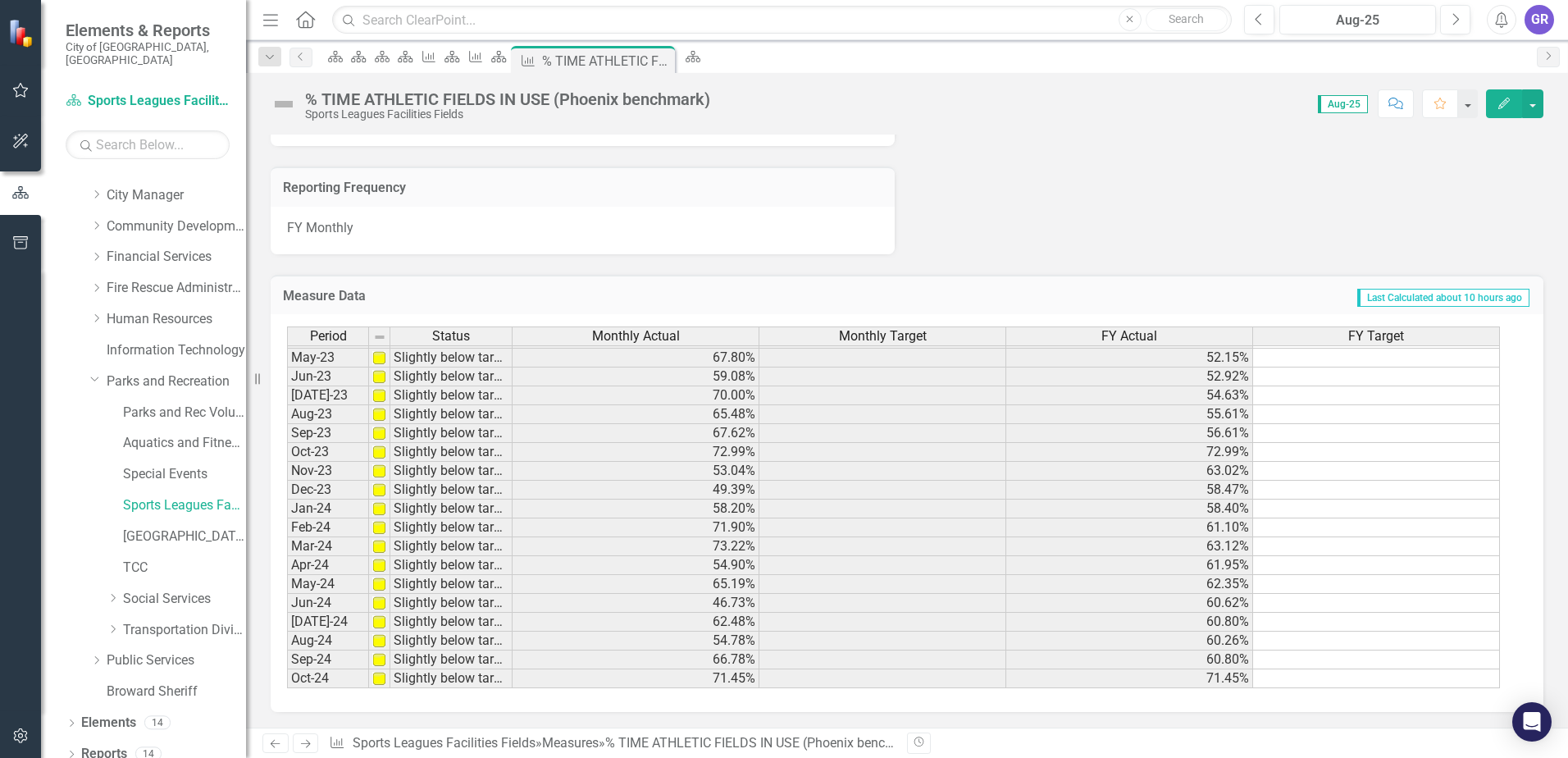
scroll to position [275, 0]
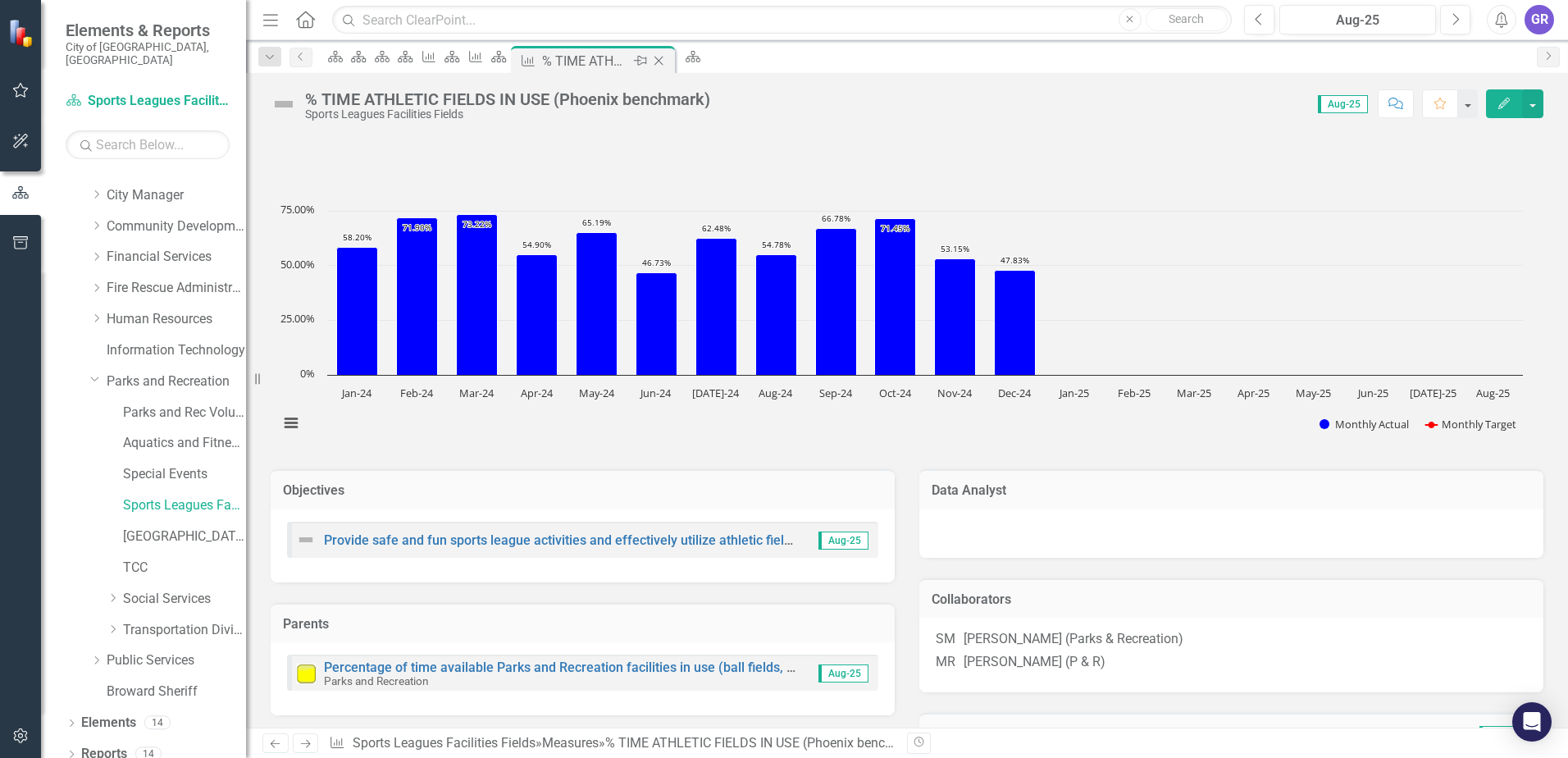
click at [664, 58] on icon at bounding box center [659, 61] width 9 height 9
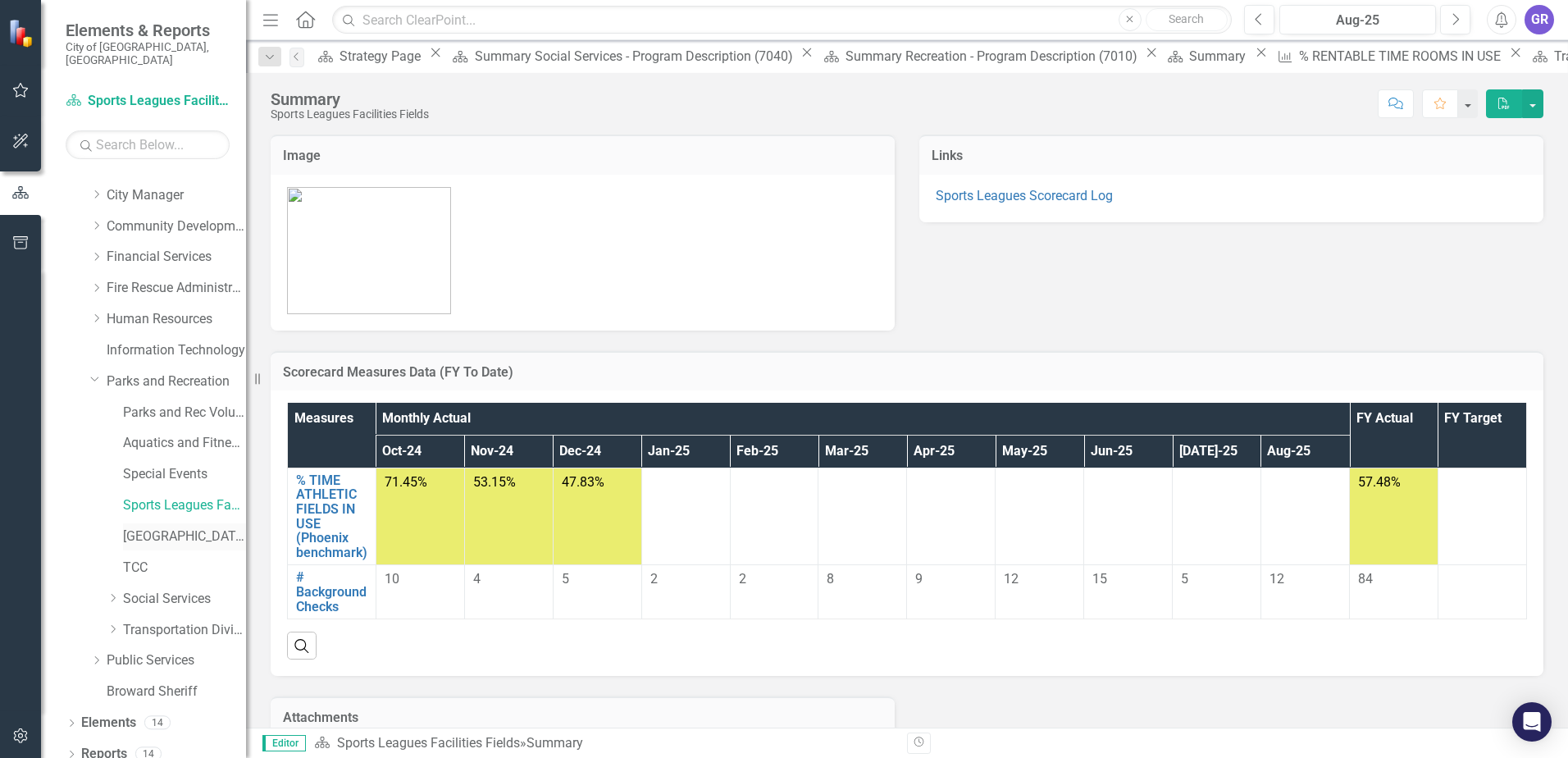
click at [163, 527] on link "[GEOGRAPHIC_DATA]" at bounding box center [184, 536] width 123 height 19
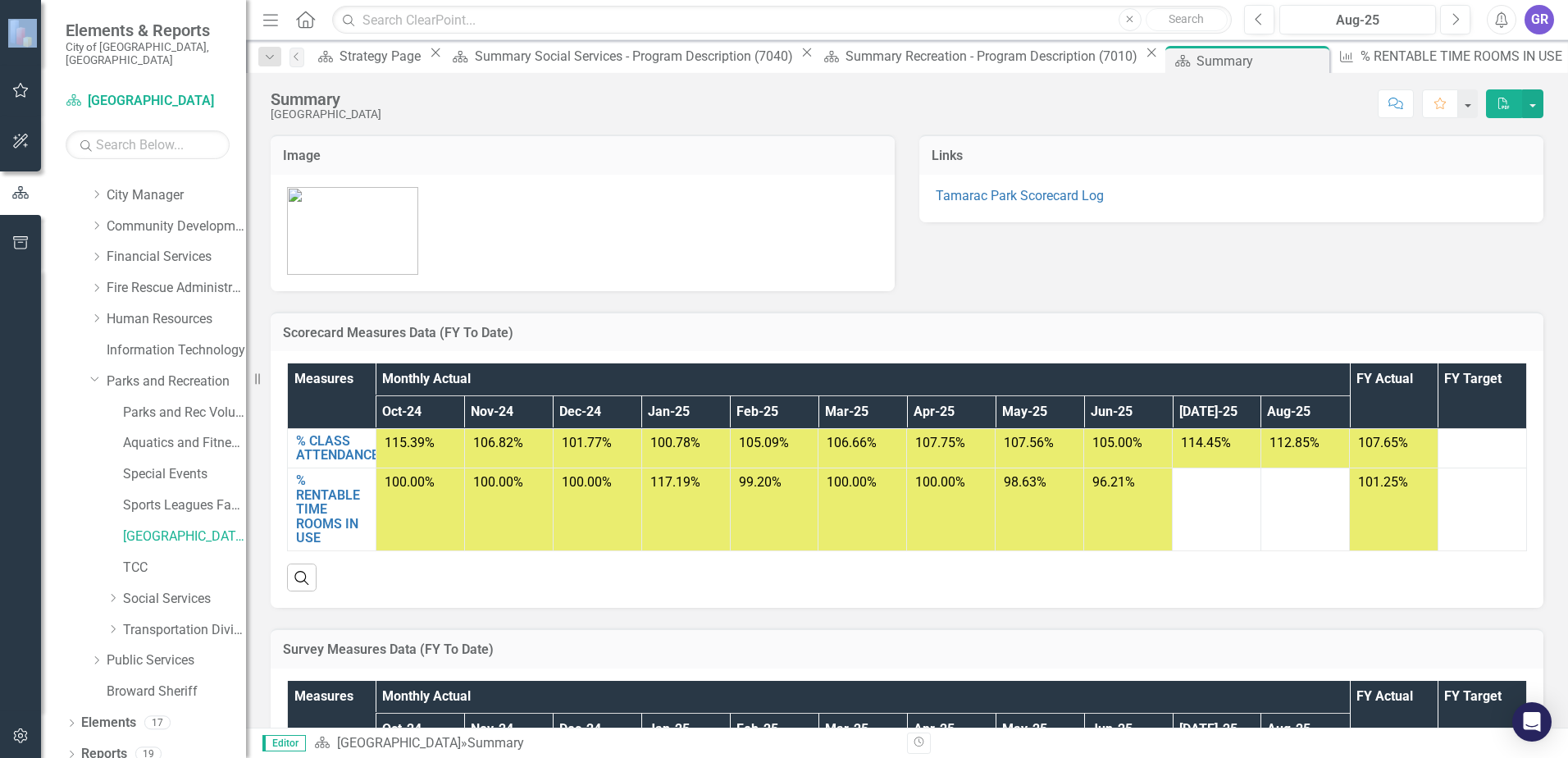
click at [394, 660] on div "Elements & Reports City of [GEOGRAPHIC_DATA], [GEOGRAPHIC_DATA] Scorecard Tamar…" at bounding box center [784, 379] width 1568 height 758
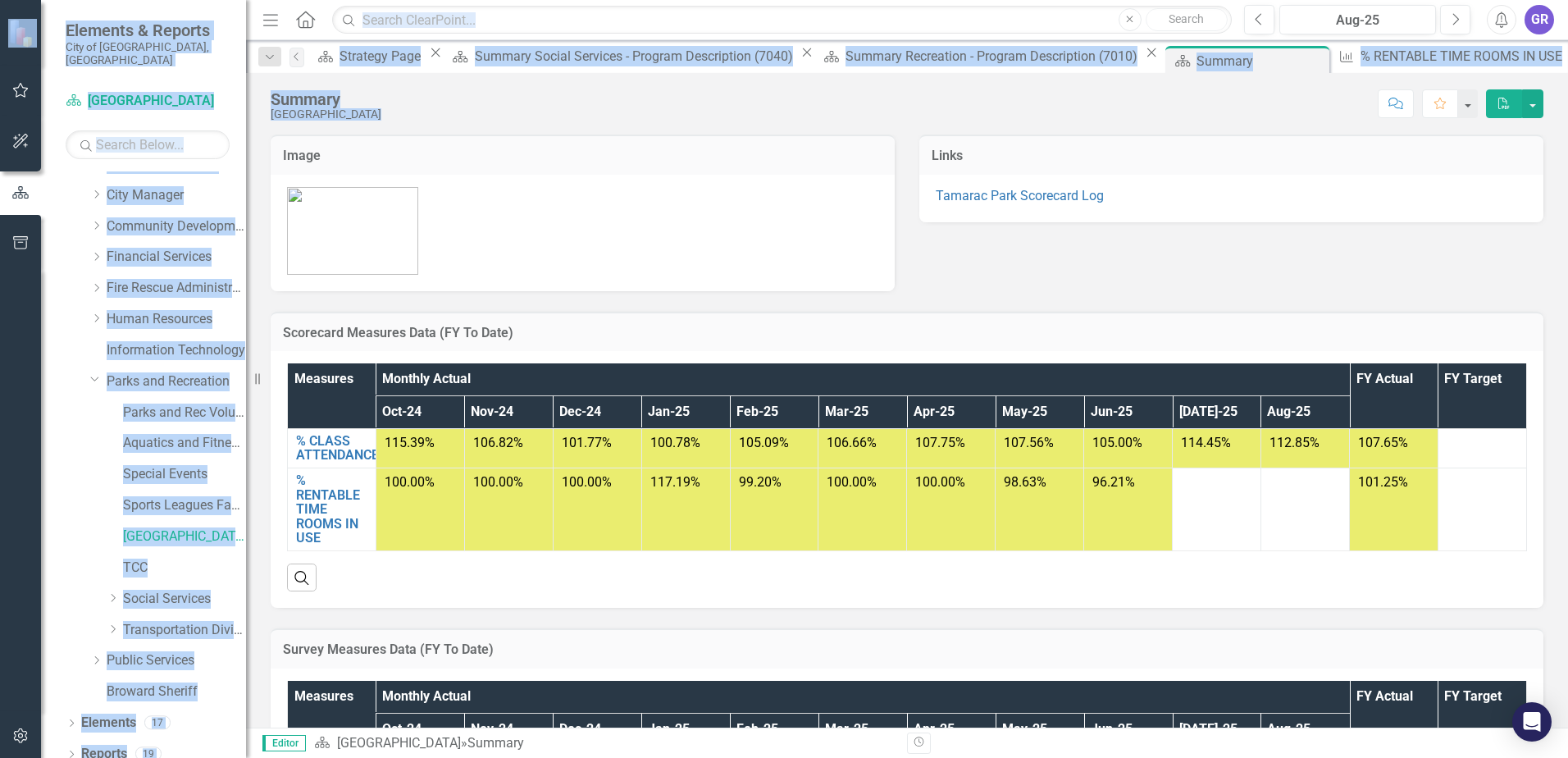
drag, startPoint x: 725, startPoint y: 295, endPoint x: 732, endPoint y: 290, distance: 8.7
click at [726, 295] on div "Scorecard Measures Data (FY To Date) Measures Monthly Actual FY Actual FY Targe…" at bounding box center [907, 449] width 1298 height 317
click at [710, 246] on p at bounding box center [582, 231] width 591 height 88
click at [1129, 360] on div "Measures Monthly Actual FY Actual FY Target Oct-24 Nov-24 Dec-24 Jan-25 Feb-25 …" at bounding box center [907, 479] width 1273 height 257
click at [1270, 587] on div "Search" at bounding box center [907, 571] width 1240 height 40
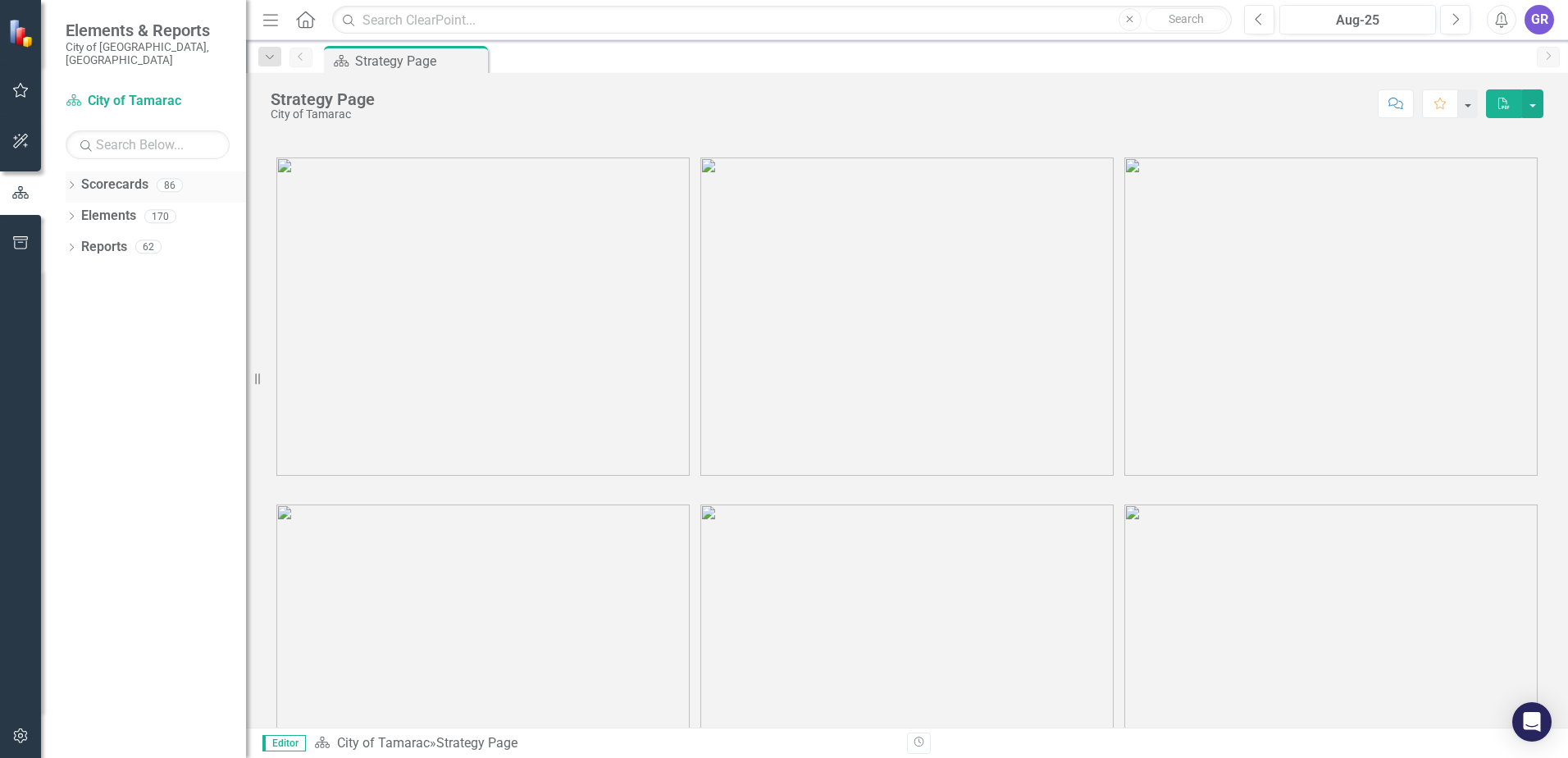
click at [72, 182] on icon "Dropdown" at bounding box center [71, 186] width 11 height 9
click at [78, 211] on icon "Dropdown" at bounding box center [80, 216] width 12 height 10
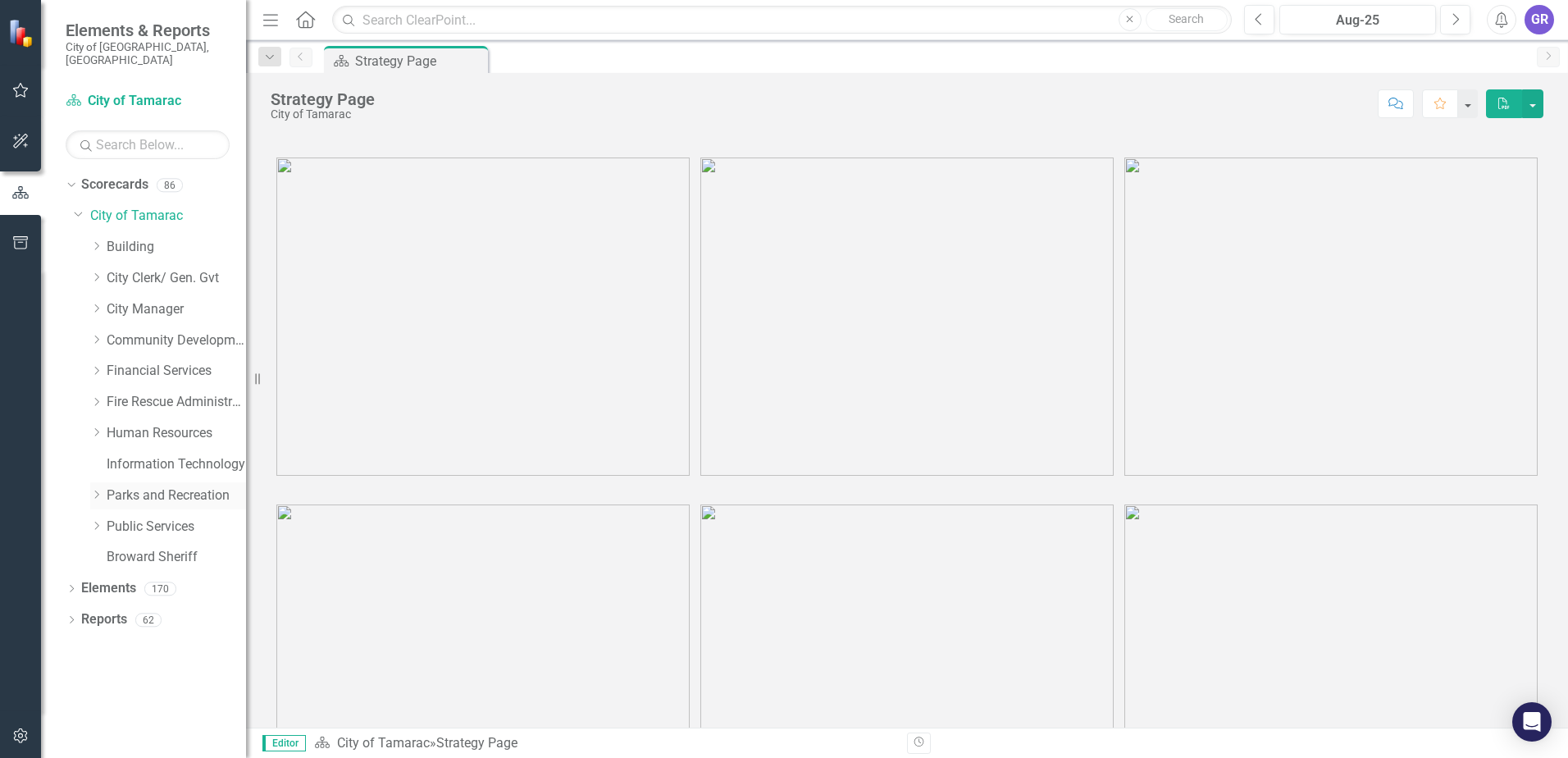
click at [97, 490] on icon "Dropdown" at bounding box center [96, 495] width 12 height 10
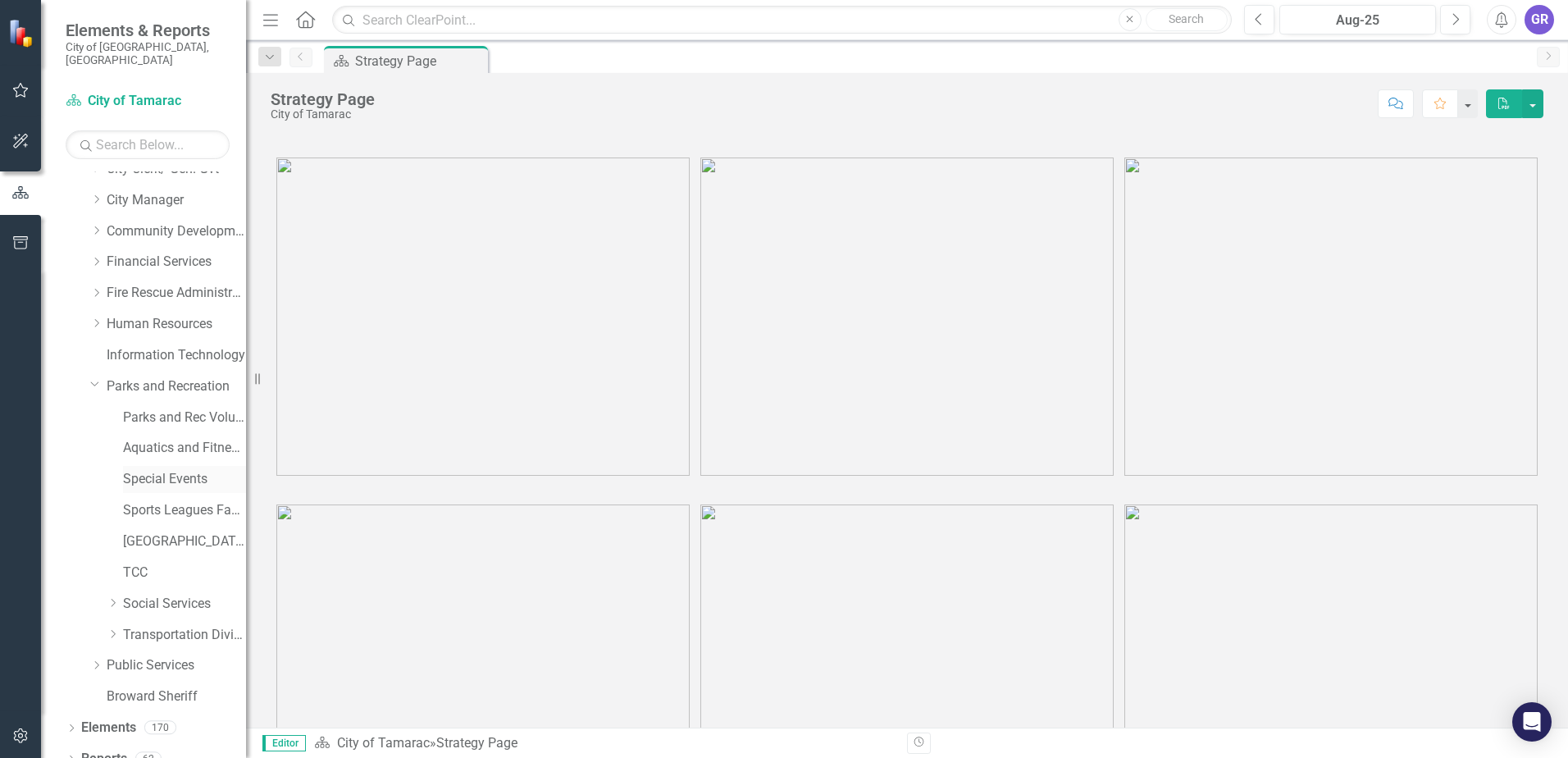
scroll to position [114, 0]
click at [115, 624] on icon "Dropdown" at bounding box center [113, 629] width 12 height 10
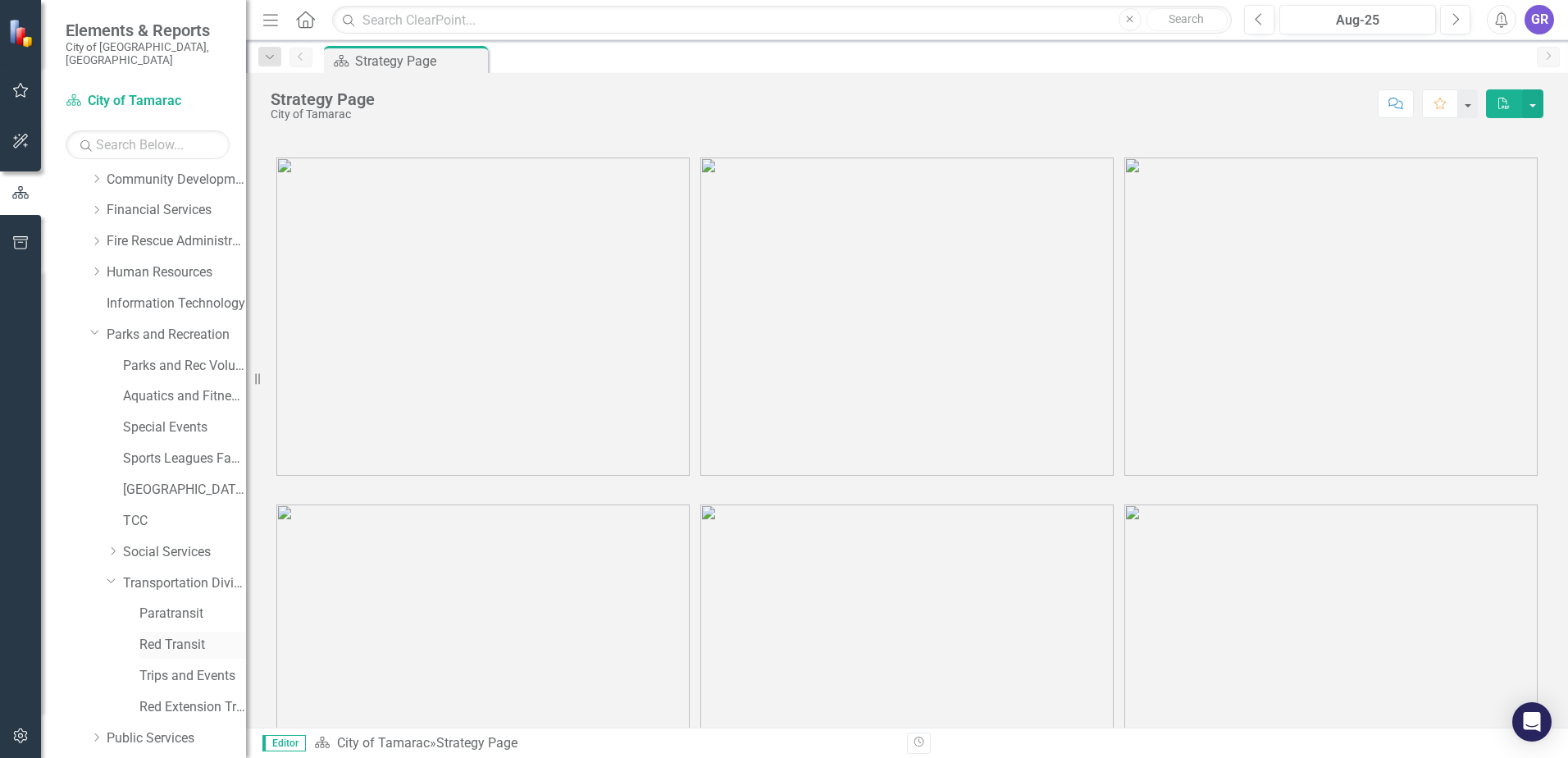
scroll to position [239, 0]
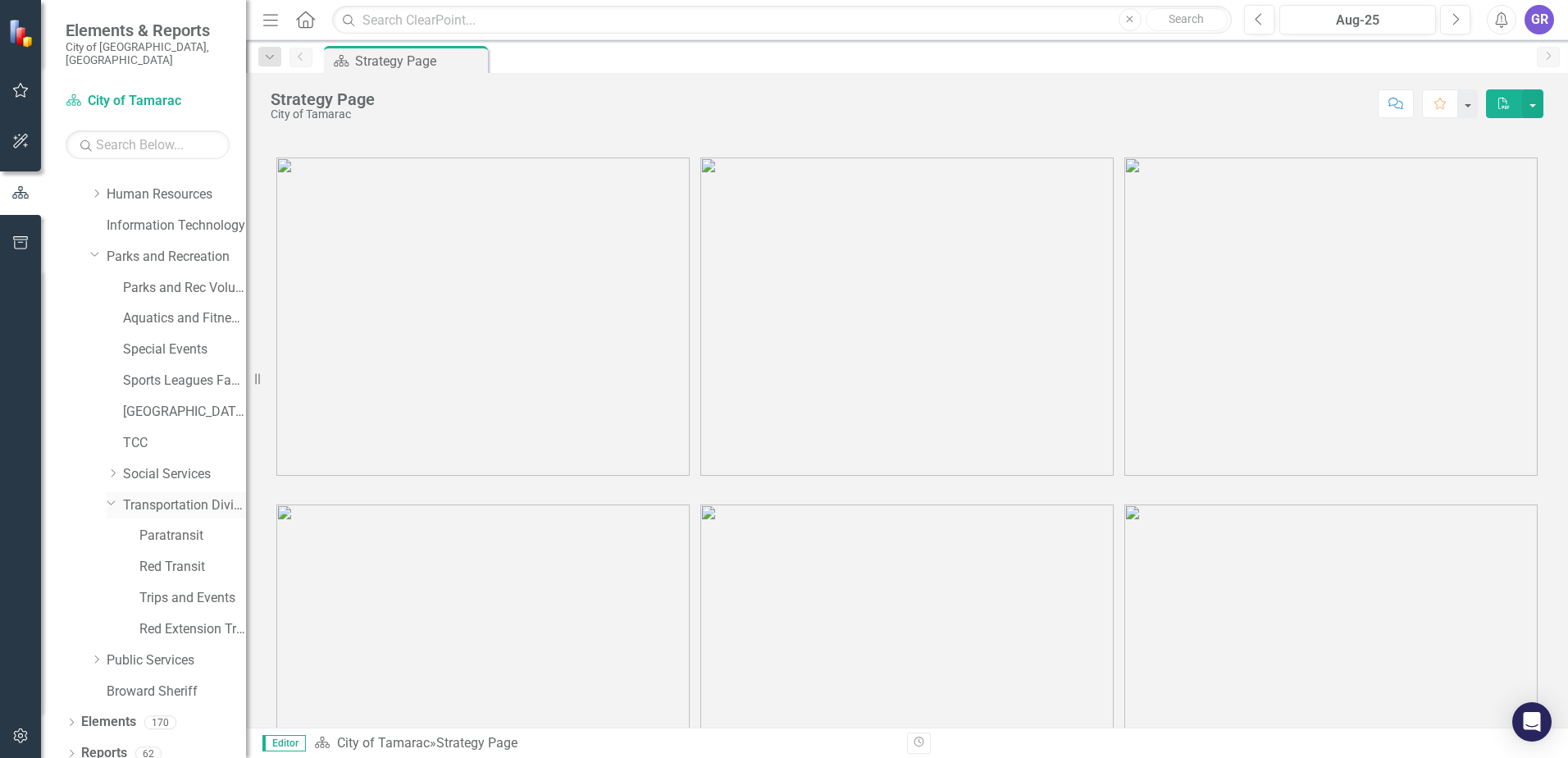
click at [185, 496] on link "Transportation Division" at bounding box center [184, 505] width 123 height 19
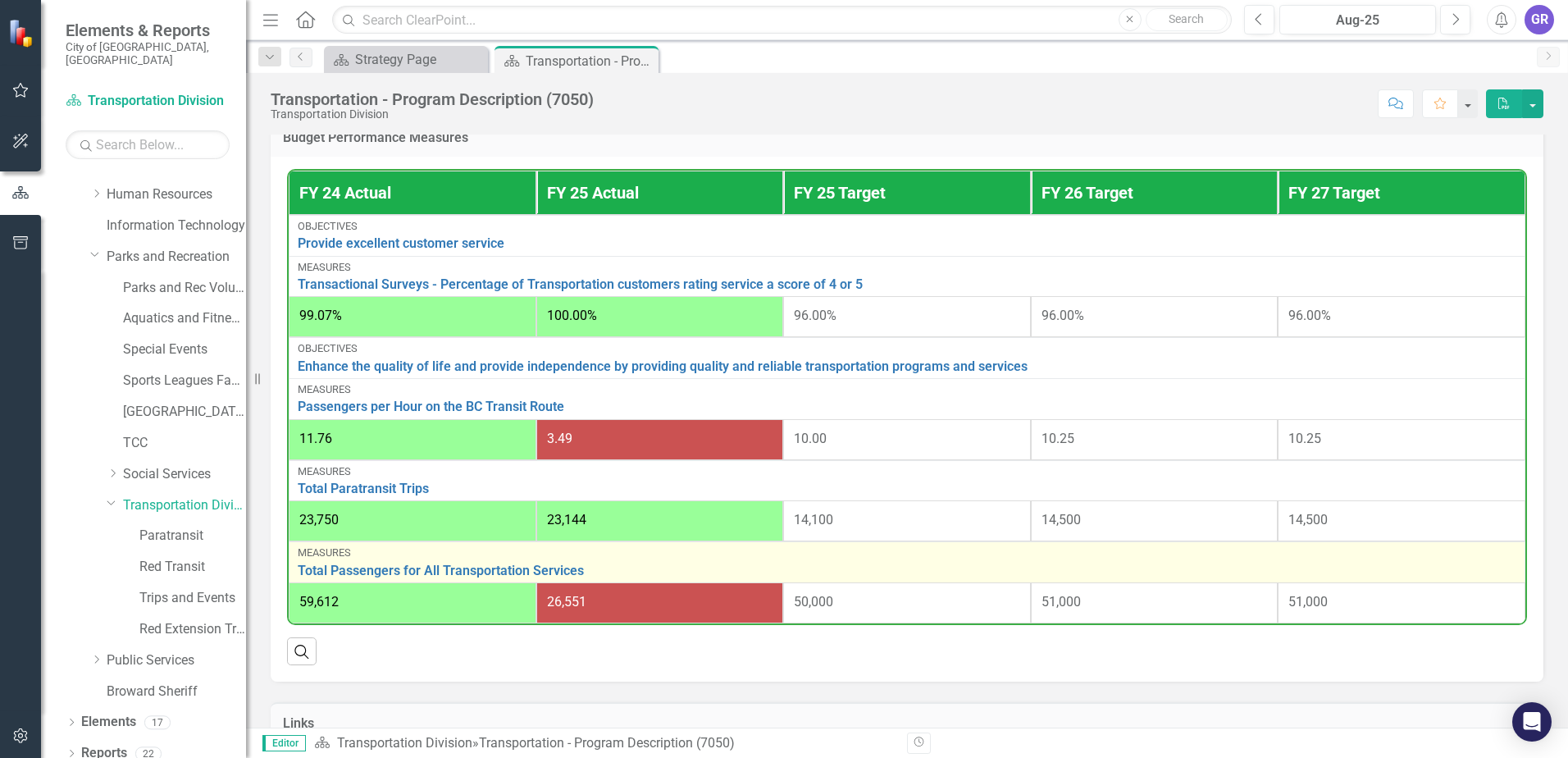
scroll to position [492, 0]
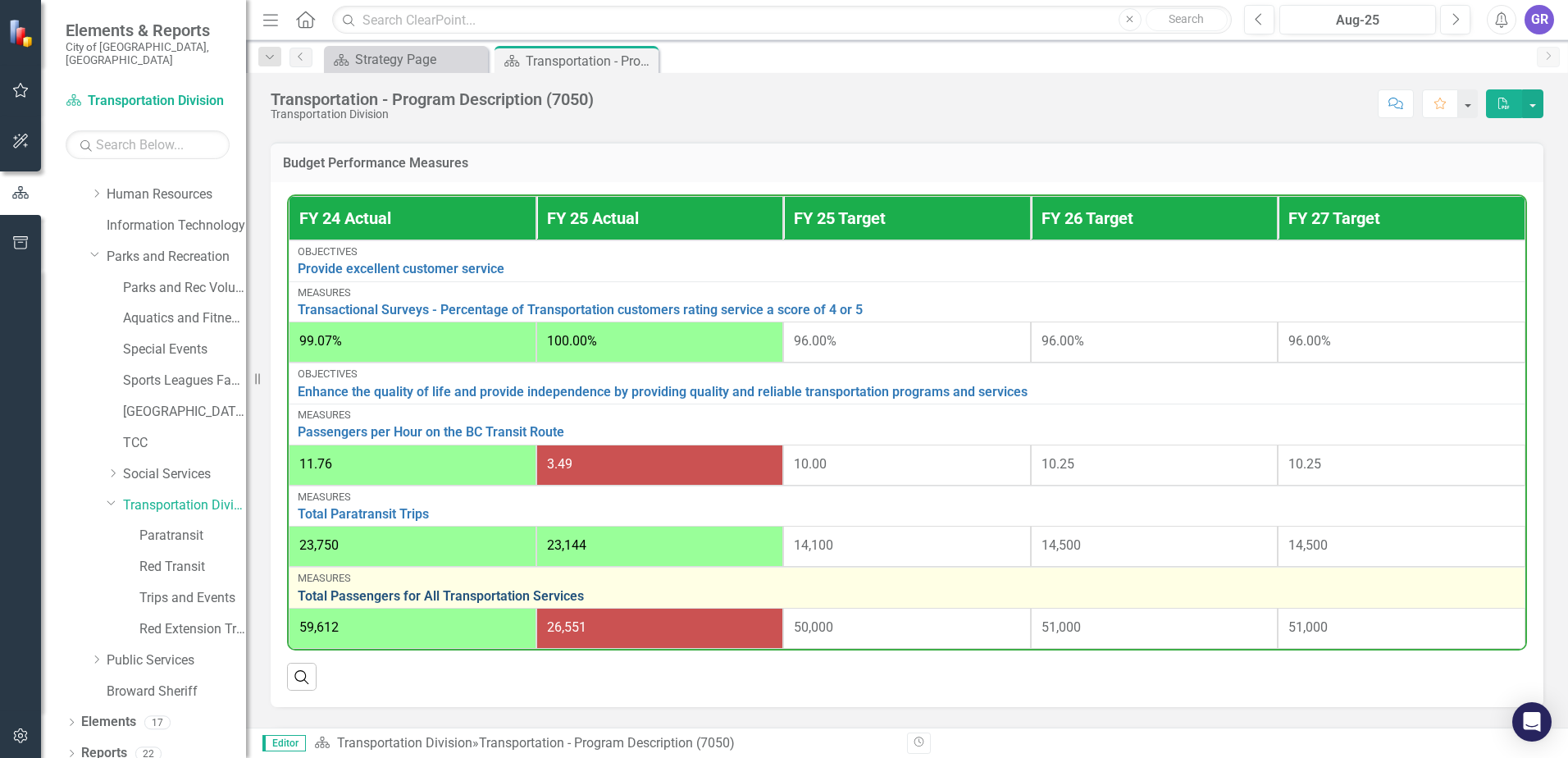
click at [523, 596] on link "Total Passengers for All Transportation Services" at bounding box center [907, 596] width 1219 height 15
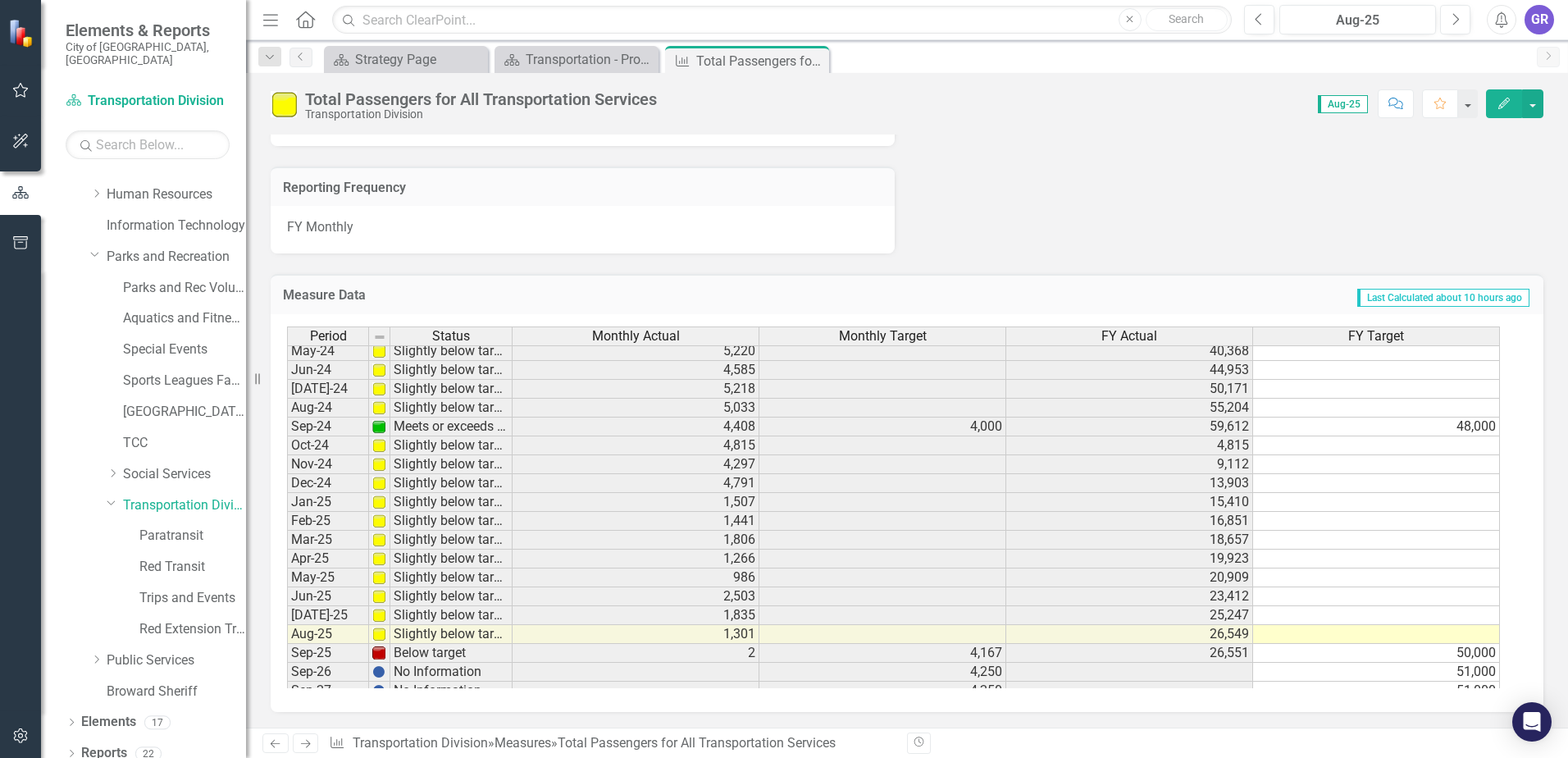
scroll to position [603, 0]
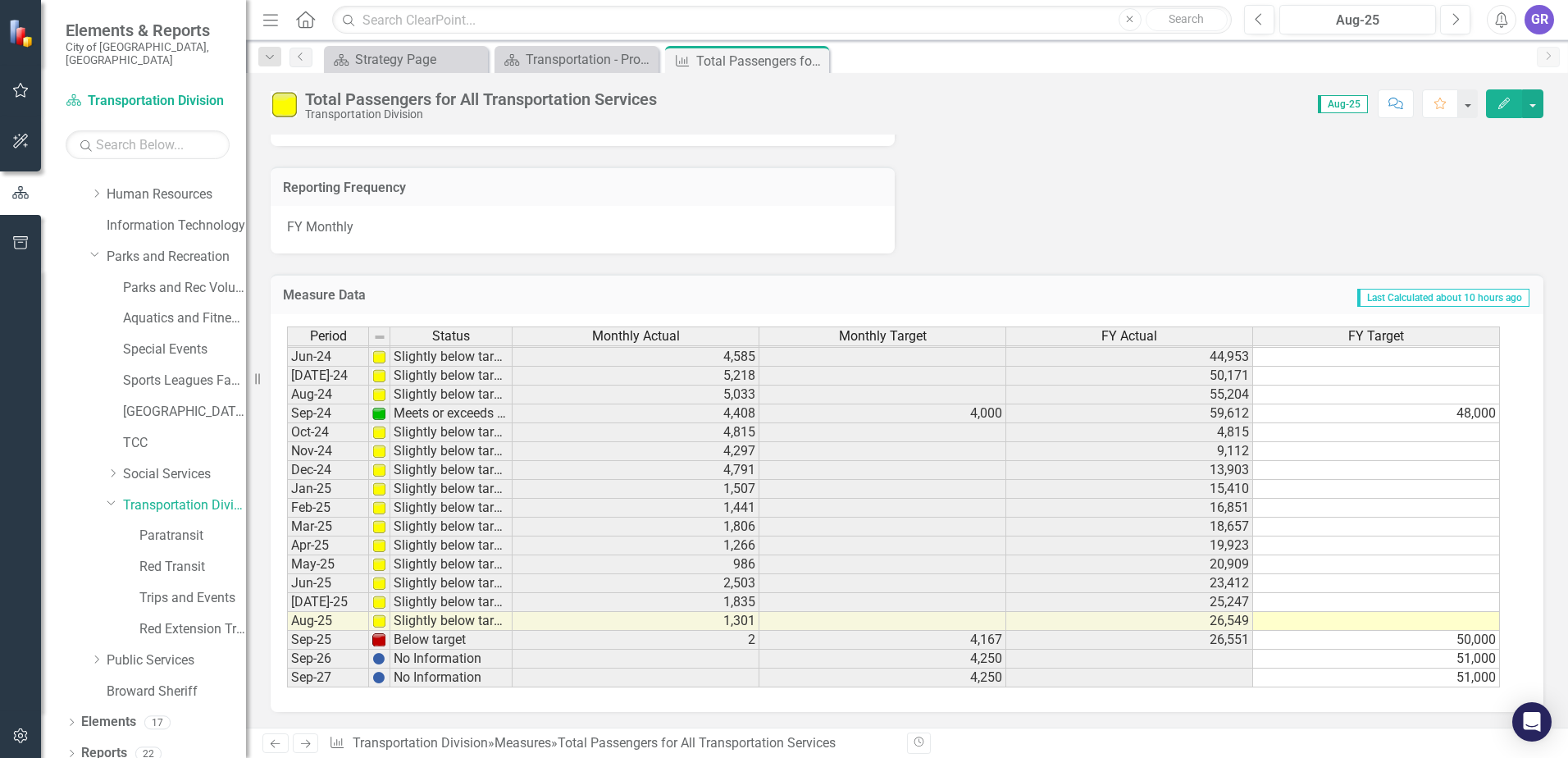
click at [748, 643] on td "2" at bounding box center [636, 640] width 247 height 19
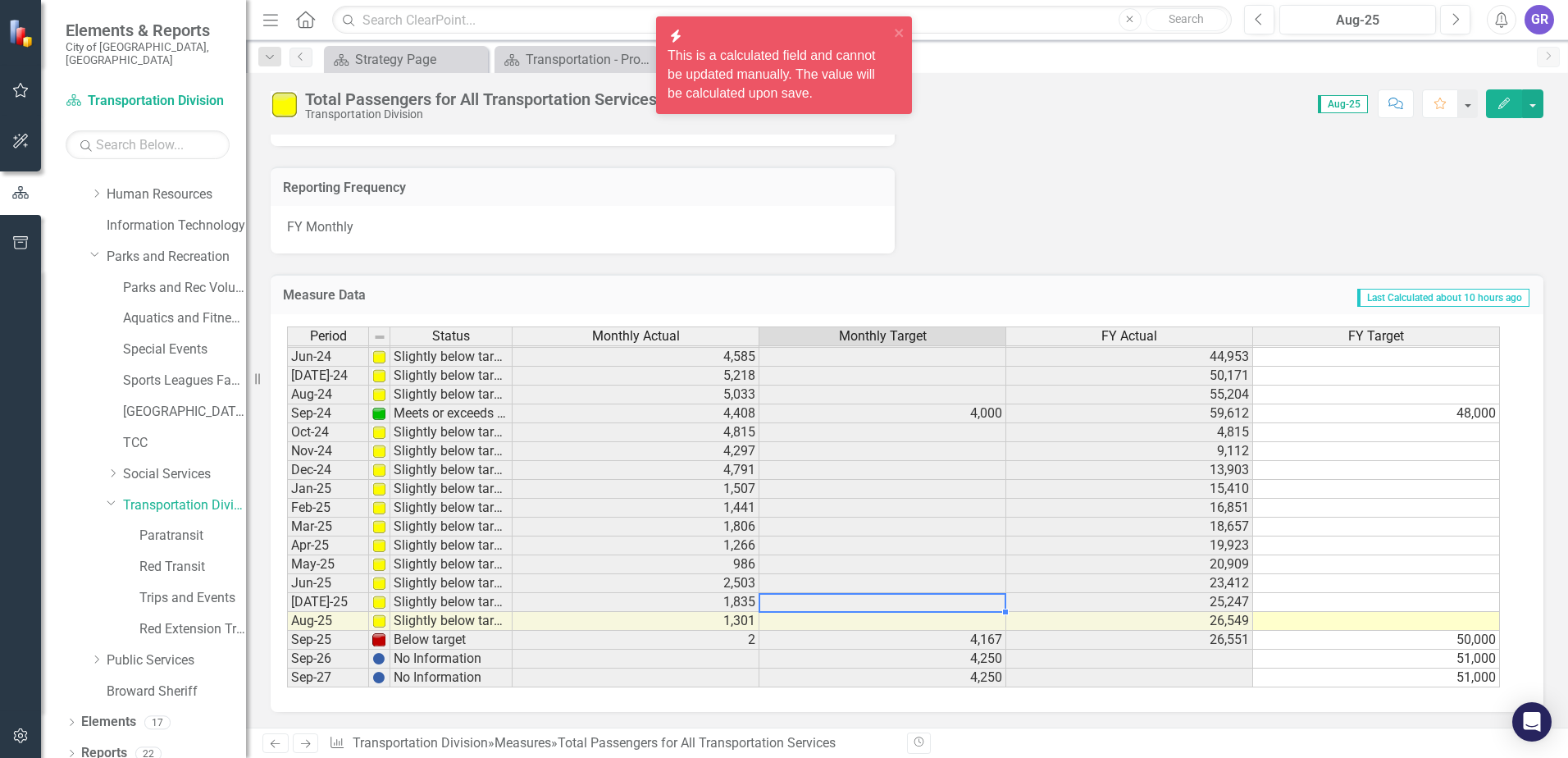
click at [789, 597] on td at bounding box center [883, 602] width 247 height 19
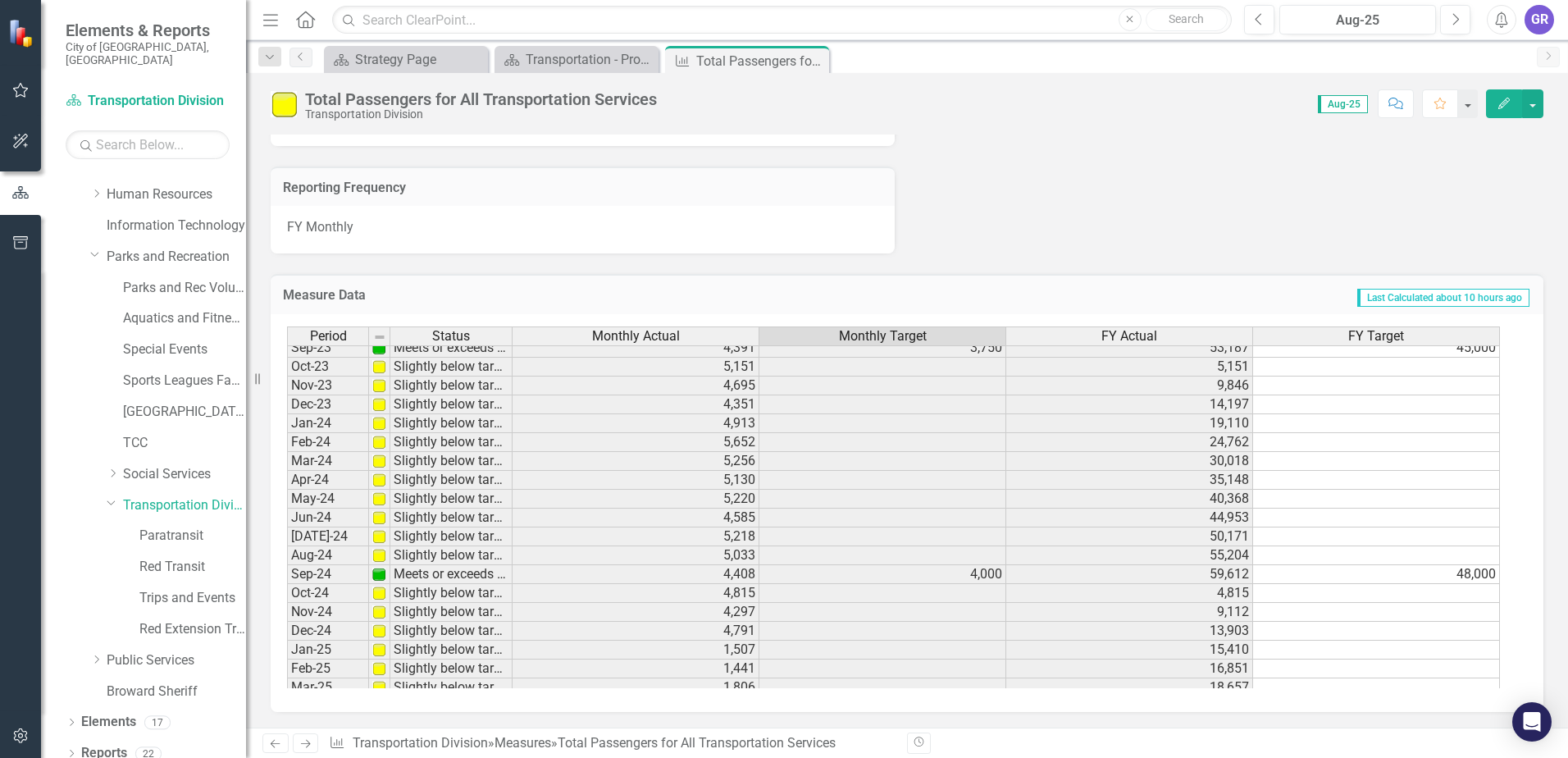
scroll to position [492, 0]
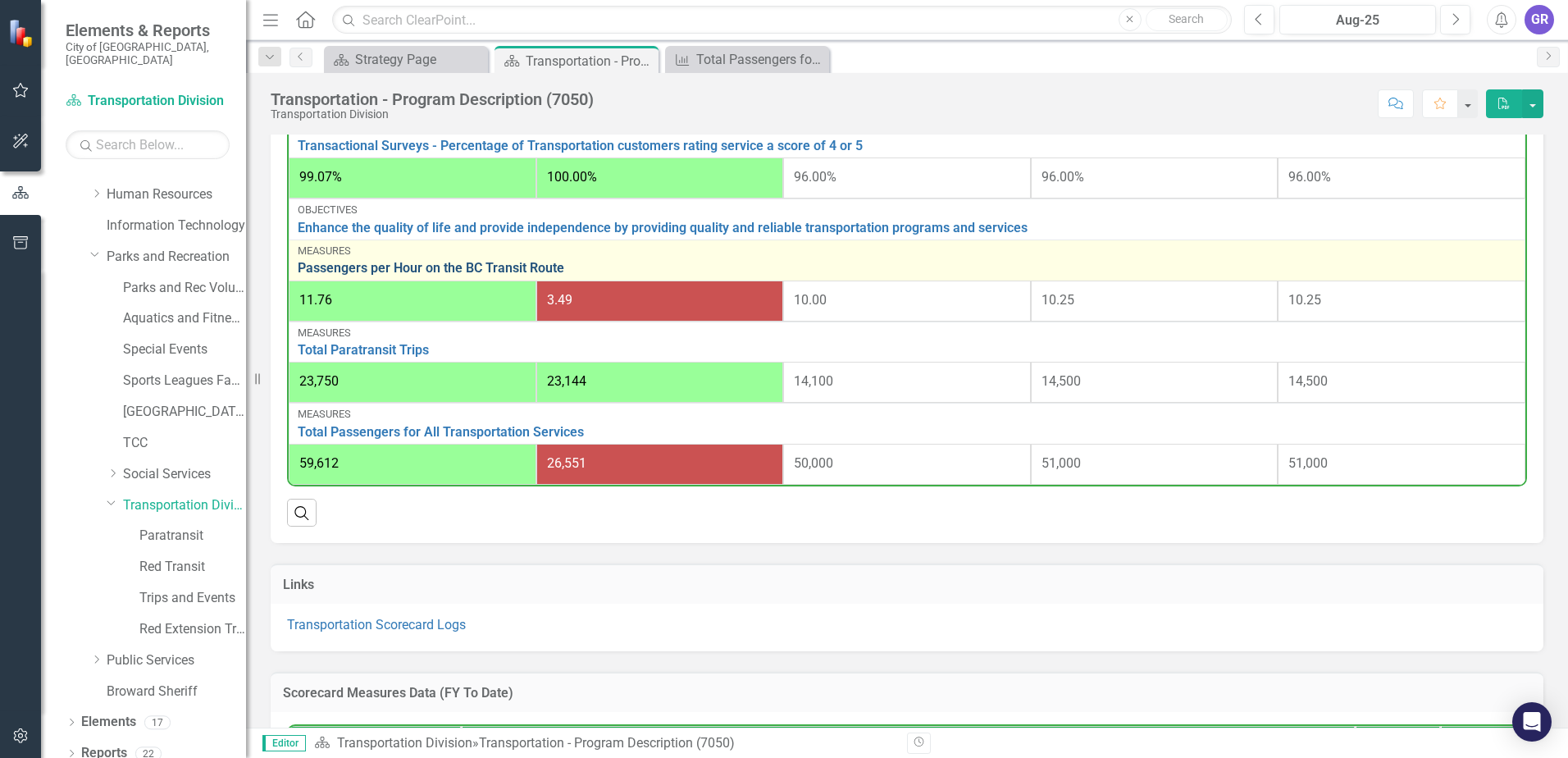
click at [512, 272] on link "Passengers per Hour on the BC Transit Route" at bounding box center [907, 268] width 1219 height 15
